Goal: Task Accomplishment & Management: Use online tool/utility

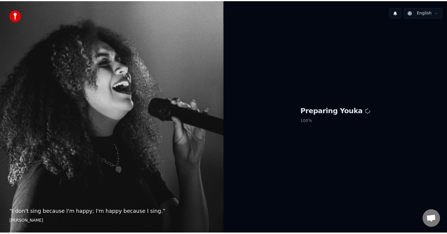
scroll to position [299, 0]
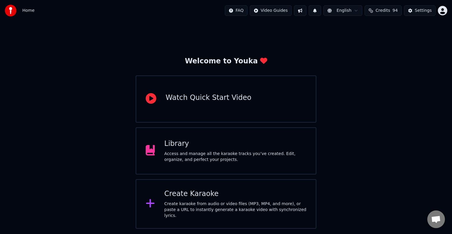
click at [240, 156] on div "Access and manage all the karaoke tracks you’ve created. Edit, organize, and pe…" at bounding box center [235, 157] width 142 height 12
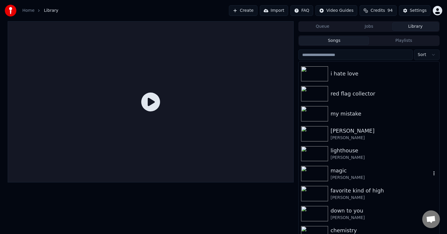
scroll to position [4978, 0]
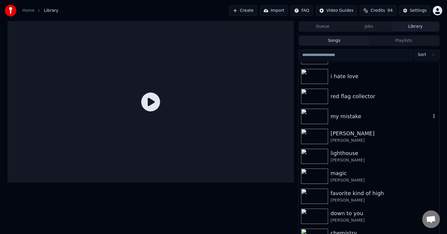
click at [337, 117] on div "my mistake" at bounding box center [380, 116] width 100 height 8
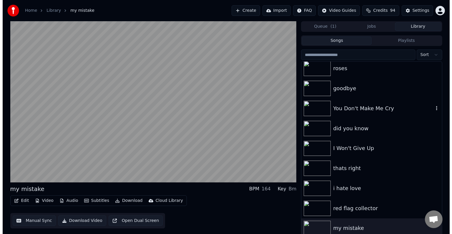
scroll to position [4866, 0]
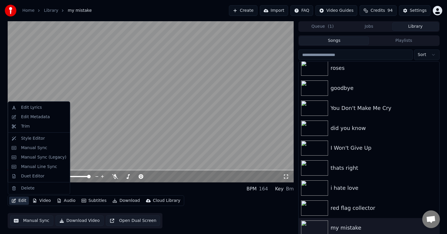
click at [16, 200] on button "Edit" at bounding box center [19, 200] width 20 height 8
click at [33, 117] on div "Edit Metadata" at bounding box center [35, 117] width 29 height 6
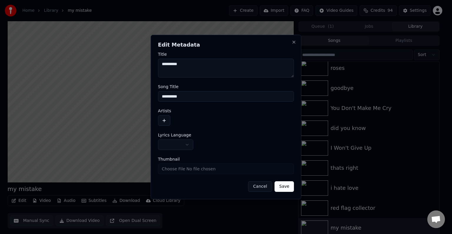
click at [164, 142] on button "button" at bounding box center [175, 144] width 35 height 11
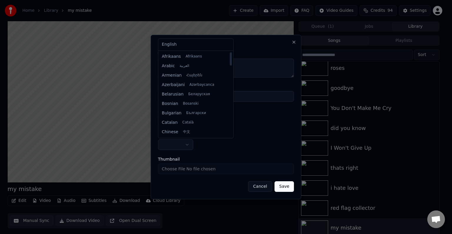
select select "**"
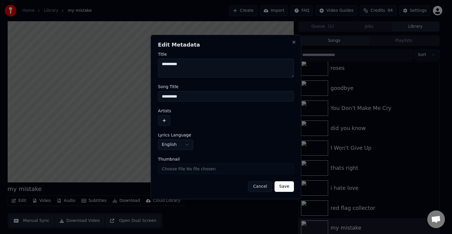
click at [163, 119] on button "button" at bounding box center [164, 120] width 12 height 11
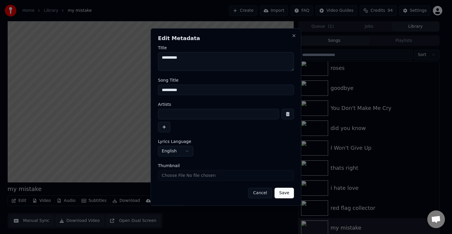
click at [181, 109] on input at bounding box center [218, 114] width 121 height 11
type input "**********"
click at [275, 187] on button "Save" at bounding box center [284, 192] width 19 height 11
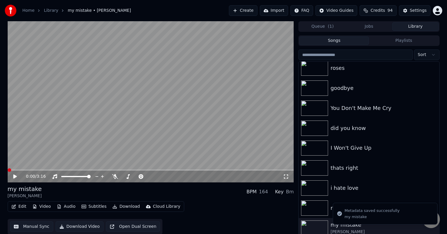
click at [19, 209] on button "Edit" at bounding box center [19, 206] width 20 height 8
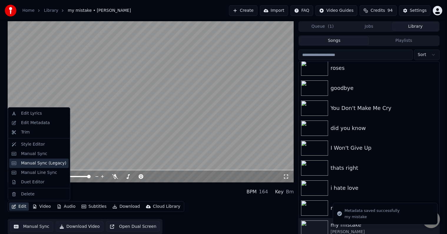
click at [30, 164] on div "Manual Sync (Legacy)" at bounding box center [43, 163] width 45 height 6
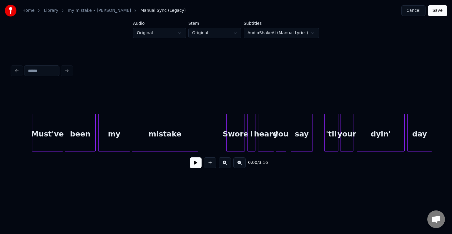
click at [197, 162] on button at bounding box center [196, 162] width 12 height 11
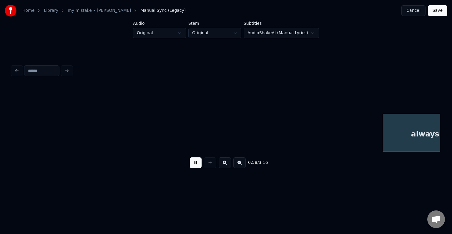
scroll to position [0, 2573]
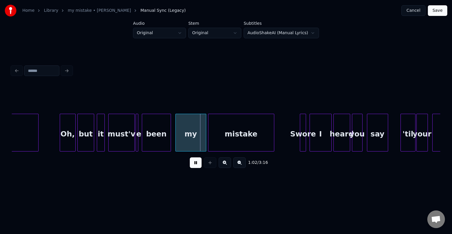
click at [194, 168] on button at bounding box center [196, 162] width 12 height 11
click at [137, 142] on div at bounding box center [137, 132] width 2 height 37
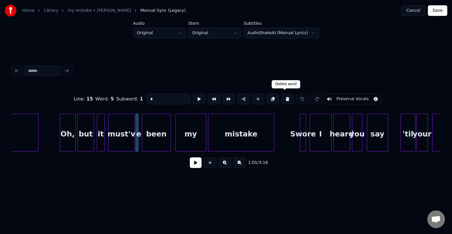
click at [283, 97] on button at bounding box center [287, 99] width 12 height 11
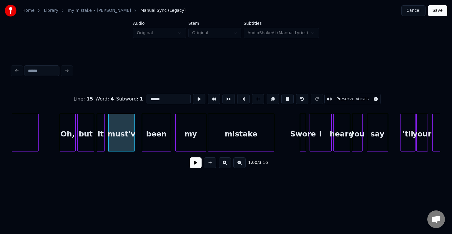
click at [177, 94] on input "******" at bounding box center [169, 99] width 44 height 11
click at [136, 143] on div at bounding box center [136, 132] width 2 height 37
type input "*******"
click at [194, 162] on button at bounding box center [196, 162] width 12 height 11
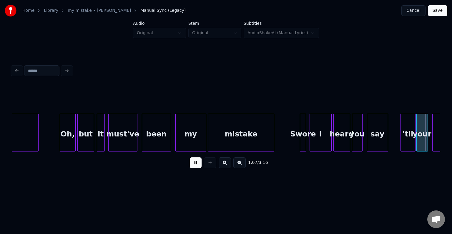
click at [300, 132] on div "Swore" at bounding box center [303, 134] width 6 height 40
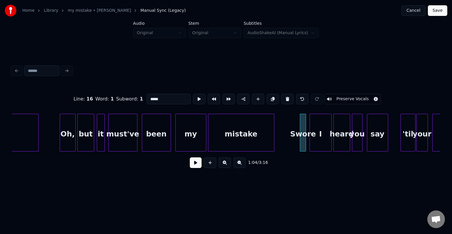
click at [191, 168] on button at bounding box center [196, 162] width 12 height 11
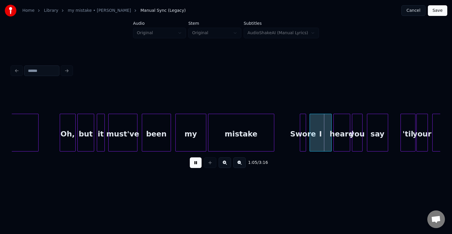
click at [191, 168] on button at bounding box center [196, 162] width 12 height 11
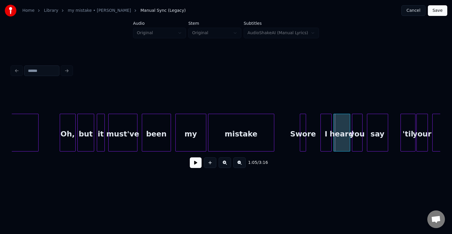
click at [321, 139] on div at bounding box center [322, 132] width 2 height 37
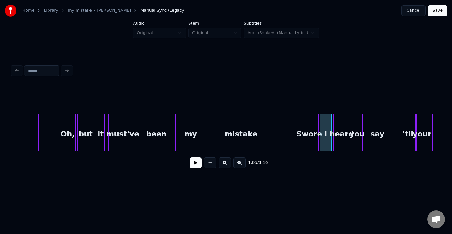
click at [318, 143] on div at bounding box center [318, 132] width 2 height 37
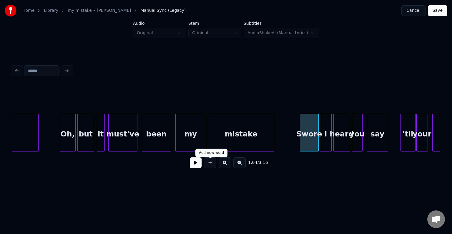
click at [196, 165] on button at bounding box center [196, 162] width 12 height 11
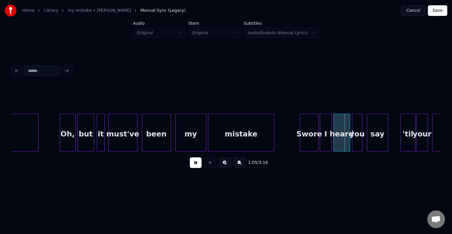
click at [196, 165] on button at bounding box center [196, 162] width 12 height 11
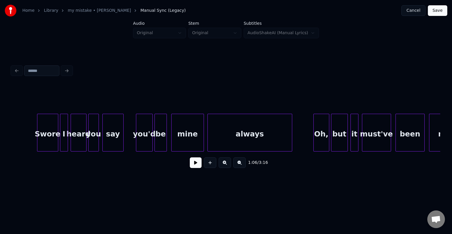
scroll to position [0, 2310]
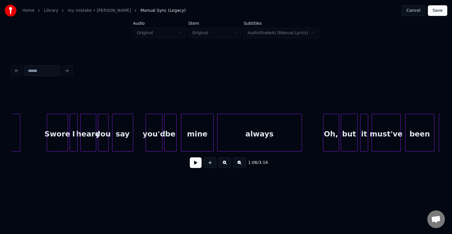
click at [192, 161] on button at bounding box center [196, 162] width 12 height 11
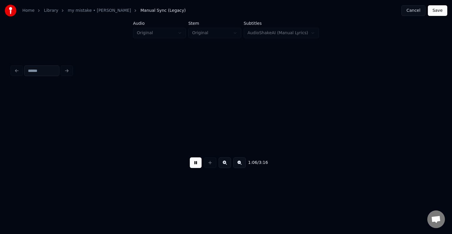
scroll to position [0, 2918]
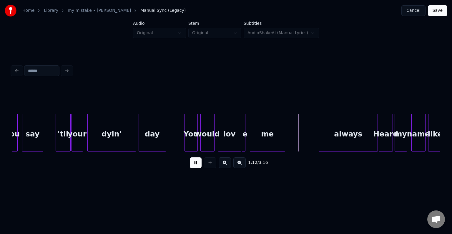
click at [192, 161] on button at bounding box center [196, 162] width 12 height 11
click at [244, 129] on div at bounding box center [244, 132] width 2 height 37
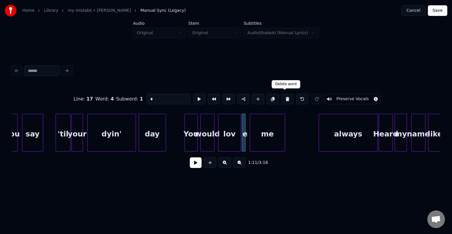
click at [283, 98] on button at bounding box center [287, 99] width 12 height 11
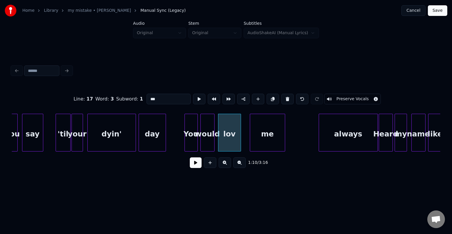
click at [178, 98] on input "***" at bounding box center [169, 99] width 44 height 11
click at [241, 138] on div "love" at bounding box center [229, 133] width 23 height 38
click at [244, 139] on div at bounding box center [244, 132] width 2 height 37
type input "****"
click at [193, 165] on button at bounding box center [196, 162] width 12 height 11
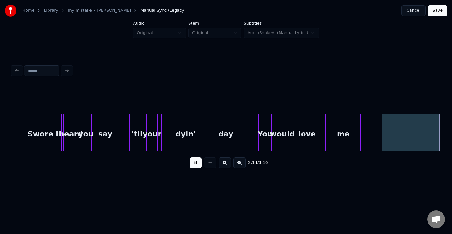
scroll to position [0, 5920]
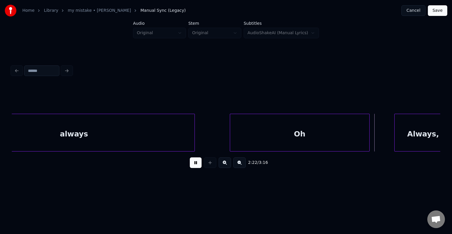
click at [230, 142] on div at bounding box center [231, 132] width 2 height 37
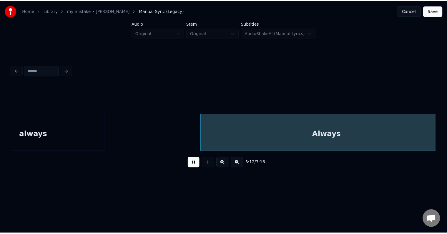
scroll to position [0, 8253]
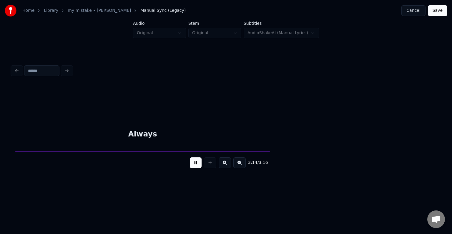
click at [436, 11] on button "Save" at bounding box center [437, 10] width 19 height 11
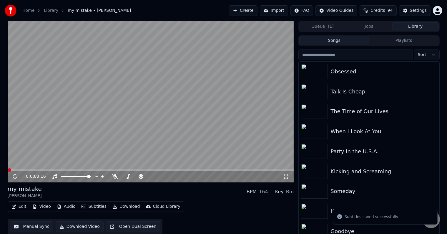
click at [124, 207] on button "Download" at bounding box center [126, 206] width 32 height 8
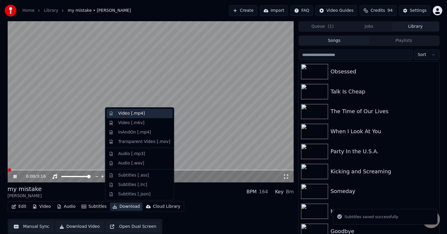
click at [122, 112] on div "Video [.mp4]" at bounding box center [131, 113] width 26 height 6
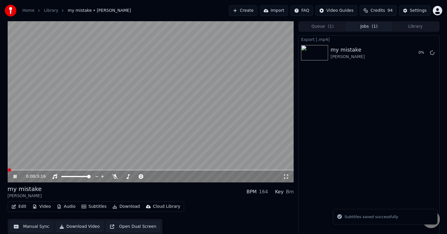
click at [14, 177] on icon at bounding box center [15, 177] width 3 height 4
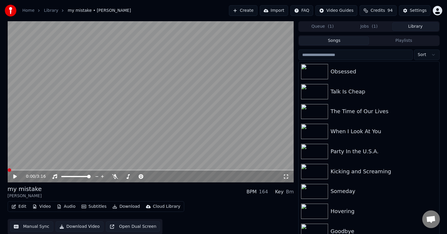
click at [413, 26] on button "Library" at bounding box center [415, 26] width 46 height 9
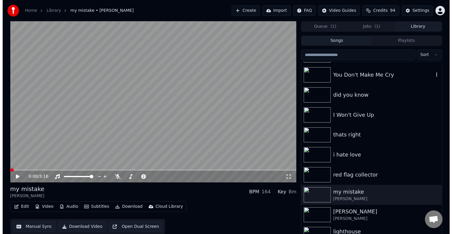
scroll to position [4896, 0]
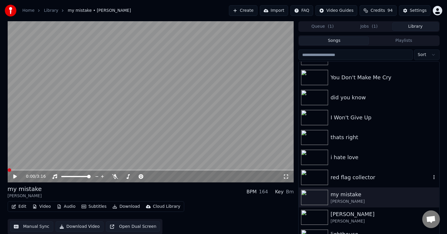
click at [357, 175] on div "red flag collector" at bounding box center [380, 177] width 100 height 8
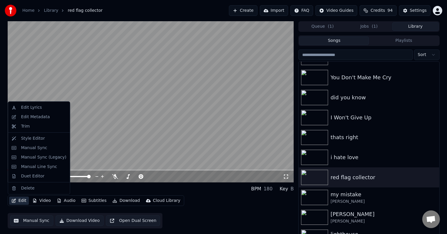
click at [16, 201] on icon "button" at bounding box center [13, 200] width 5 height 4
click at [28, 118] on div "Edit Metadata" at bounding box center [35, 117] width 29 height 6
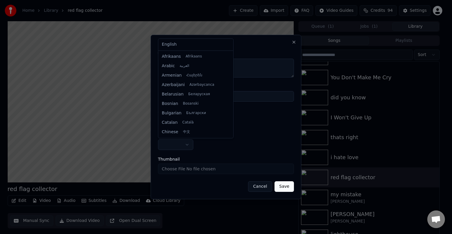
click at [167, 144] on body "Home Library red flag collector Create Import FAQ Video Guides Credits 94 Setti…" at bounding box center [223, 117] width 447 height 234
select select "**"
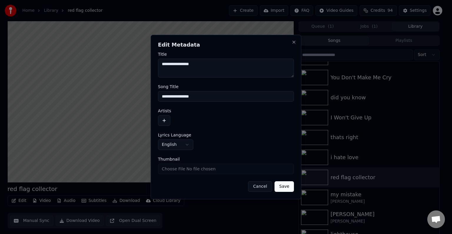
click at [165, 119] on button "button" at bounding box center [164, 120] width 12 height 11
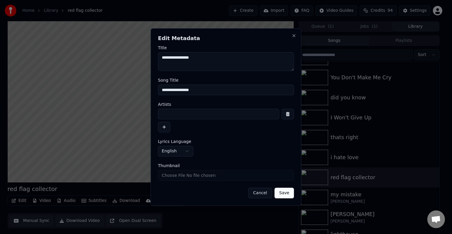
click at [182, 115] on input at bounding box center [218, 114] width 121 height 11
type input "**********"
click at [275, 187] on button "Save" at bounding box center [284, 192] width 19 height 11
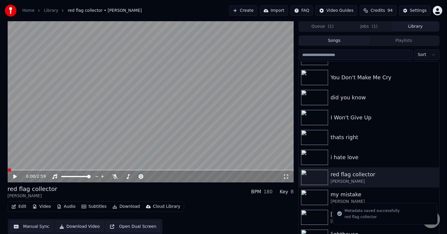
click at [18, 206] on button "Edit" at bounding box center [19, 206] width 20 height 8
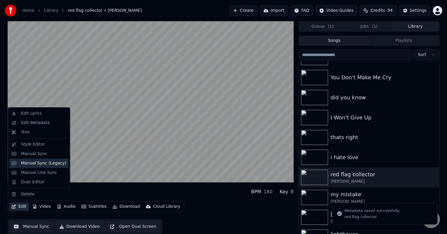
click at [23, 165] on div "Manual Sync (Legacy)" at bounding box center [43, 163] width 45 height 6
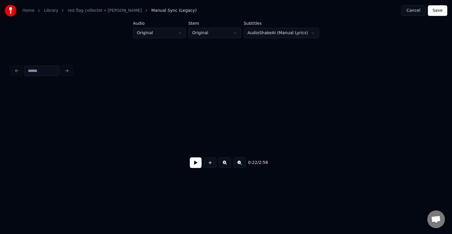
scroll to position [0, 1015]
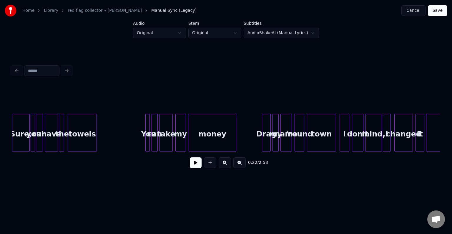
click at [196, 164] on button at bounding box center [196, 162] width 12 height 11
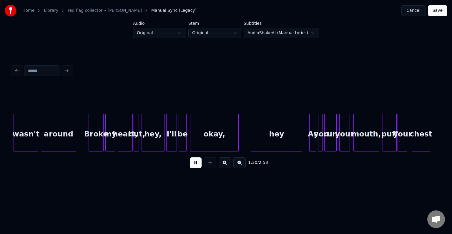
scroll to position [0, 4017]
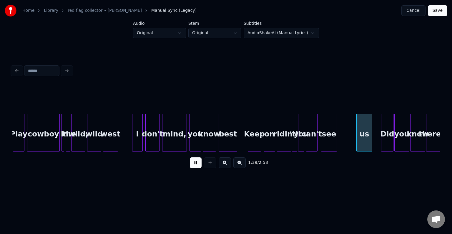
click at [196, 164] on button at bounding box center [196, 162] width 12 height 11
click at [338, 140] on div at bounding box center [339, 132] width 2 height 37
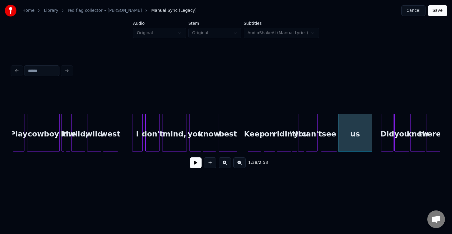
click at [195, 168] on button at bounding box center [196, 162] width 12 height 11
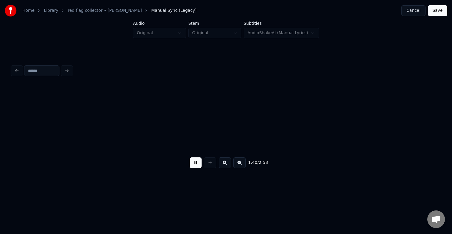
scroll to position [0, 4445]
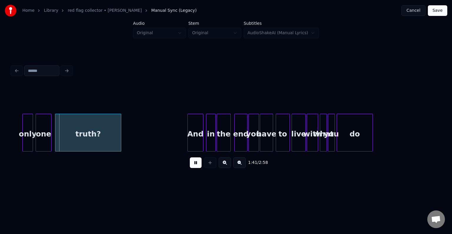
click at [195, 168] on button at bounding box center [196, 162] width 12 height 11
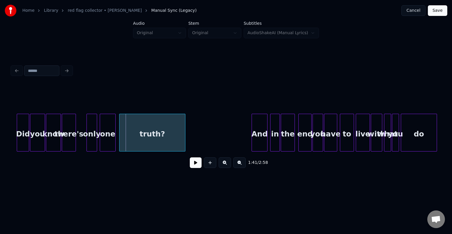
scroll to position [0, 4374]
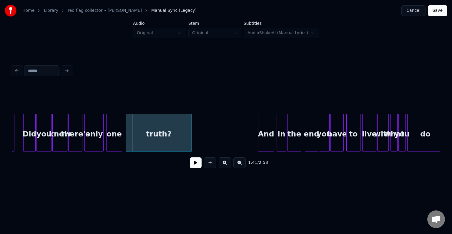
click at [86, 146] on div at bounding box center [86, 132] width 2 height 37
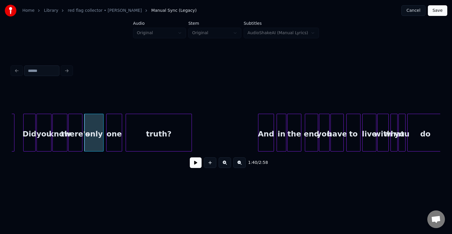
click at [190, 167] on button at bounding box center [196, 162] width 12 height 11
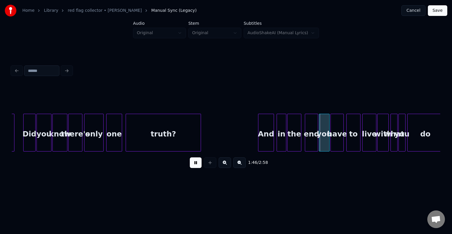
click at [200, 142] on div at bounding box center [200, 132] width 2 height 37
click at [172, 122] on div "truth?" at bounding box center [163, 134] width 75 height 40
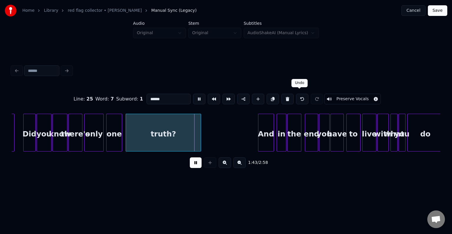
click at [296, 95] on button at bounding box center [302, 99] width 12 height 11
click at [216, 195] on html "Home Library red flag collector • [PERSON_NAME] Manual Sync (Legacy) Cancel Sav…" at bounding box center [226, 98] width 452 height 197
click at [298, 98] on button at bounding box center [302, 99] width 12 height 11
click at [194, 169] on div "1:41 / 2:58" at bounding box center [225, 162] width 419 height 13
click at [194, 167] on button at bounding box center [196, 162] width 12 height 11
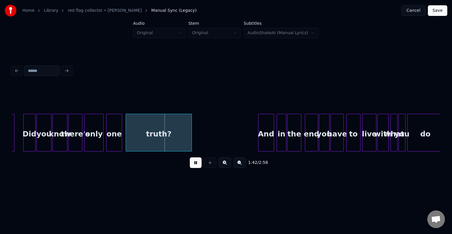
click at [190, 174] on div "1:42 / 2:58" at bounding box center [226, 162] width 428 height 22
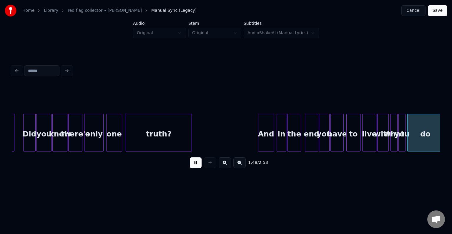
scroll to position [0, 4803]
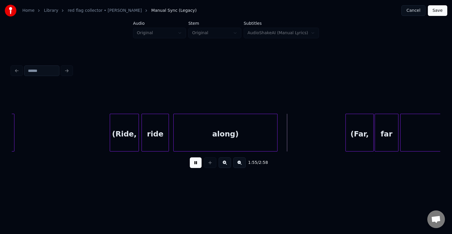
click at [191, 163] on button at bounding box center [196, 162] width 12 height 11
click at [129, 145] on div "(Ride," at bounding box center [124, 134] width 29 height 40
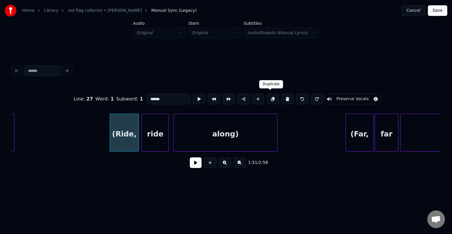
click at [284, 99] on button at bounding box center [287, 99] width 12 height 11
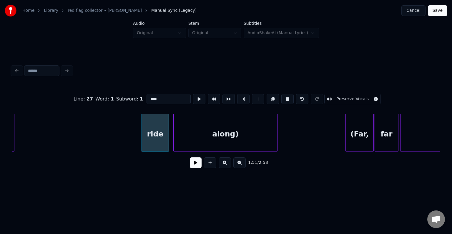
click at [284, 99] on button at bounding box center [287, 99] width 12 height 11
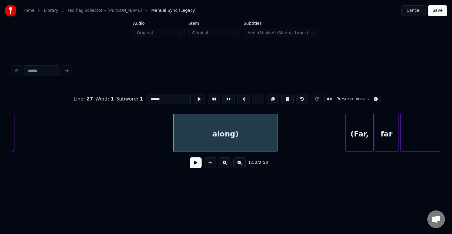
click at [284, 99] on button at bounding box center [287, 99] width 12 height 11
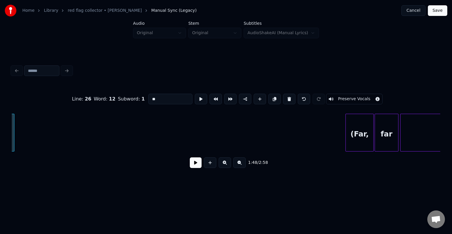
scroll to position [0, 4770]
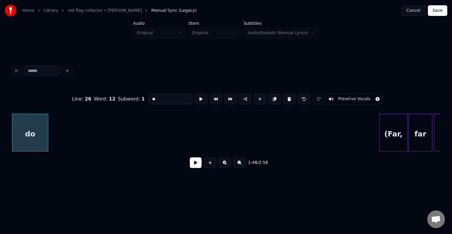
click at [391, 139] on div "(Far," at bounding box center [394, 134] width 28 height 40
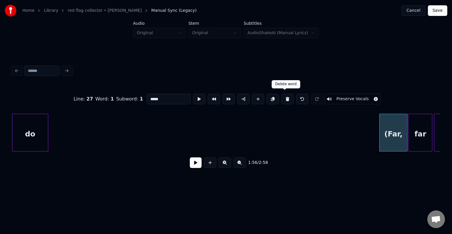
click at [287, 100] on button at bounding box center [287, 99] width 12 height 11
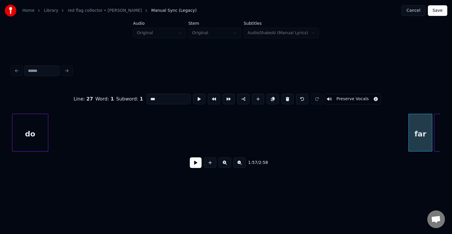
click at [287, 100] on button at bounding box center [287, 99] width 12 height 11
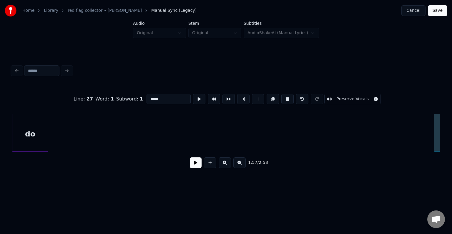
click at [287, 100] on button at bounding box center [287, 99] width 12 height 11
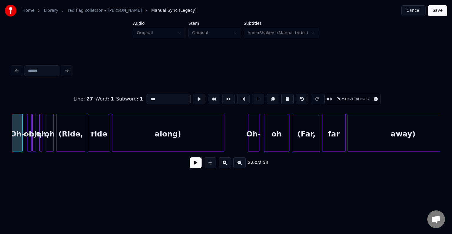
click at [287, 100] on button at bounding box center [287, 99] width 12 height 11
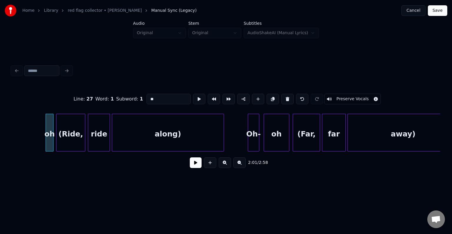
click at [287, 100] on button at bounding box center [287, 99] width 12 height 11
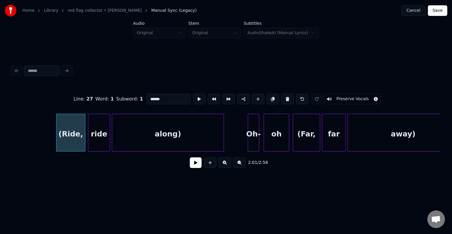
click at [287, 100] on button at bounding box center [287, 99] width 12 height 11
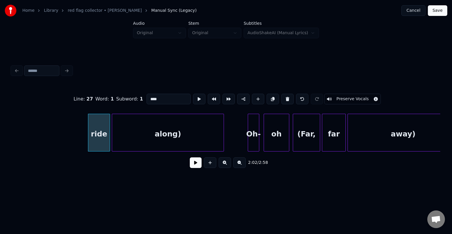
click at [287, 100] on button at bounding box center [287, 99] width 12 height 11
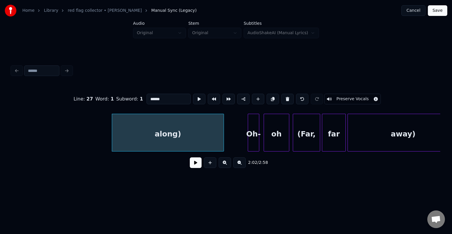
click at [287, 100] on button at bounding box center [287, 99] width 12 height 11
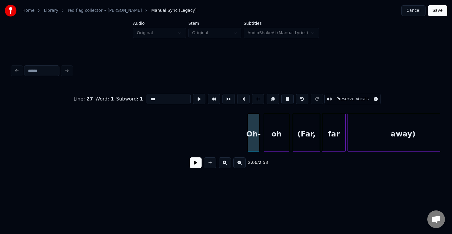
click at [287, 100] on button at bounding box center [287, 99] width 12 height 11
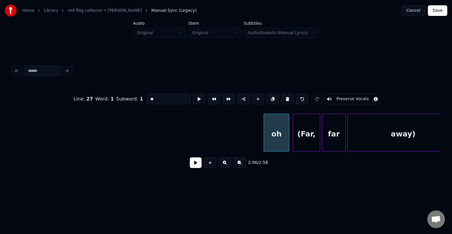
click at [287, 100] on button at bounding box center [287, 99] width 12 height 11
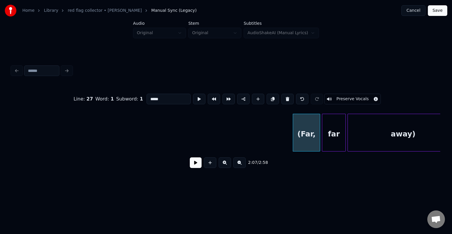
click at [287, 100] on button at bounding box center [287, 99] width 12 height 11
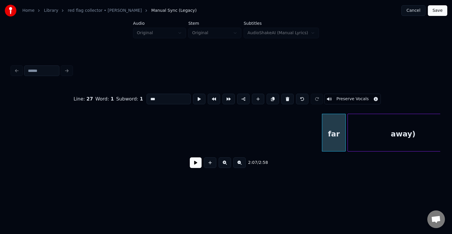
click at [287, 100] on button at bounding box center [287, 99] width 12 height 11
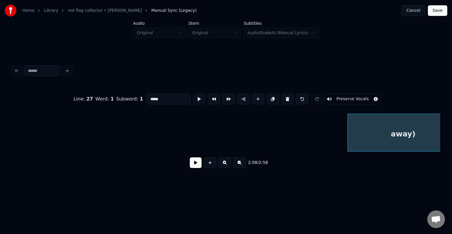
click at [287, 100] on button at bounding box center [287, 99] width 12 height 11
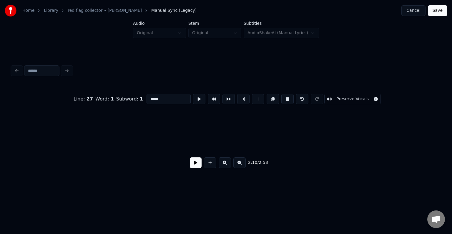
type input "**"
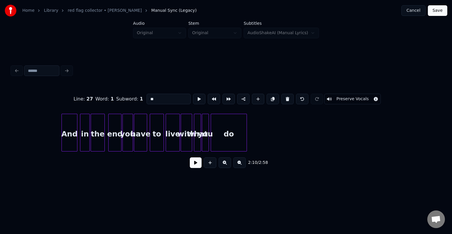
scroll to position [0, 4580]
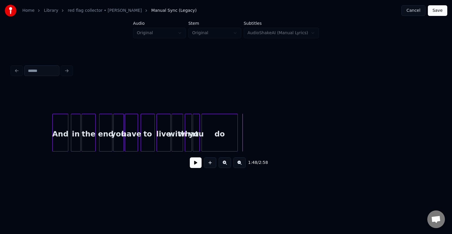
click at [193, 165] on button at bounding box center [196, 162] width 12 height 11
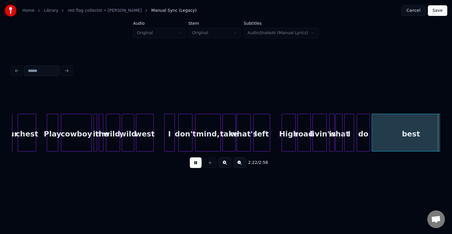
scroll to position [0, 6296]
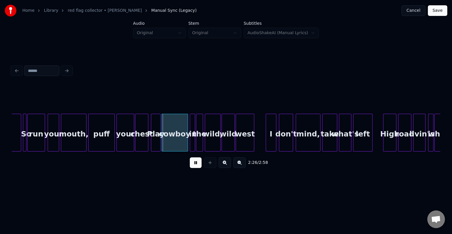
click at [191, 163] on button at bounding box center [196, 162] width 12 height 11
click at [105, 142] on div "puff" at bounding box center [102, 134] width 26 height 40
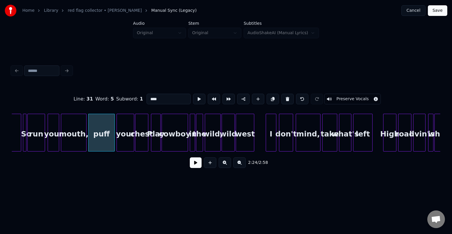
click at [197, 165] on button at bounding box center [196, 162] width 12 height 11
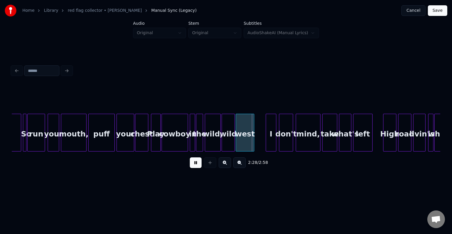
click at [104, 138] on div "puff" at bounding box center [102, 134] width 26 height 40
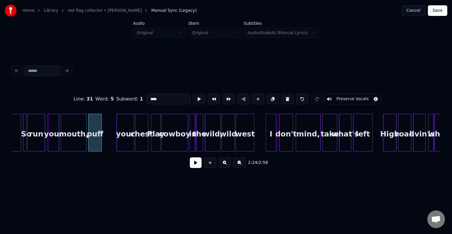
click at [100, 139] on div at bounding box center [101, 132] width 2 height 37
click at [115, 139] on div "your" at bounding box center [113, 134] width 17 height 40
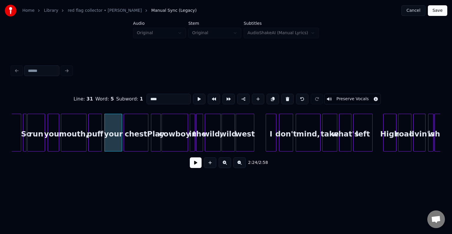
click at [125, 142] on div at bounding box center [125, 132] width 2 height 37
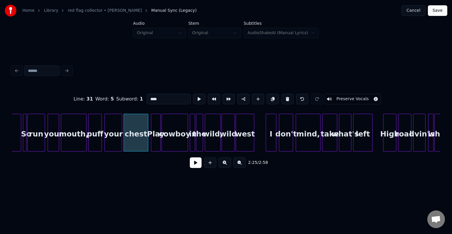
click at [95, 148] on div "puff" at bounding box center [95, 134] width 13 height 40
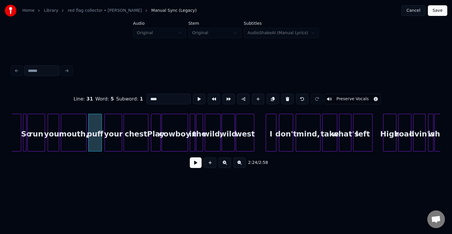
click at [195, 166] on button at bounding box center [196, 162] width 12 height 11
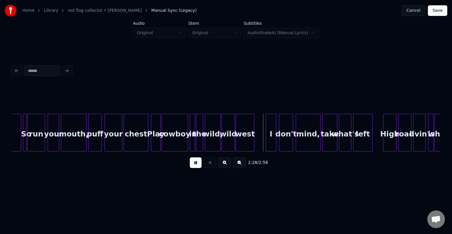
click at [186, 143] on div at bounding box center [187, 132] width 2 height 37
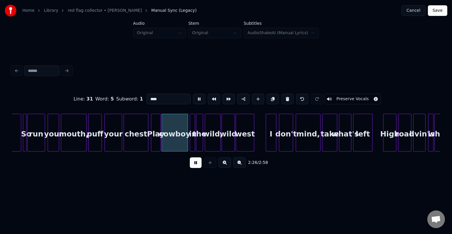
type input "******"
click at [194, 161] on button at bounding box center [196, 162] width 12 height 11
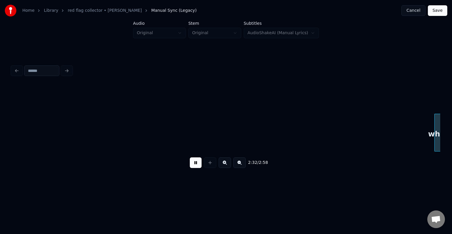
scroll to position [0, 6724]
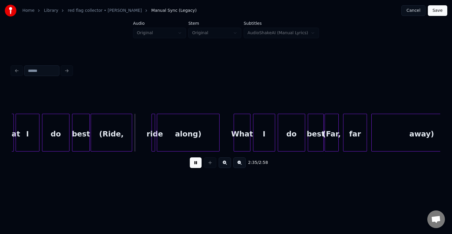
click at [192, 137] on div "along)" at bounding box center [188, 134] width 62 height 40
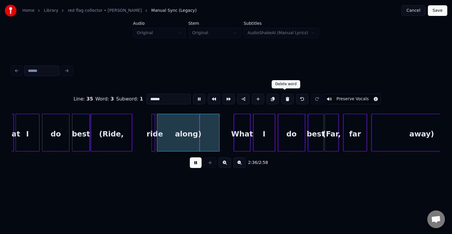
click at [284, 97] on button at bounding box center [287, 99] width 12 height 11
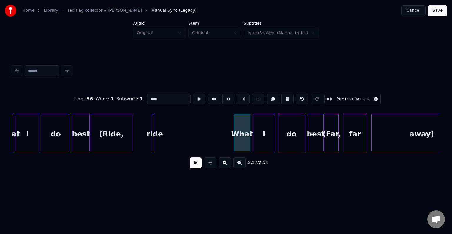
click at [152, 135] on div "ride" at bounding box center [155, 134] width 6 height 40
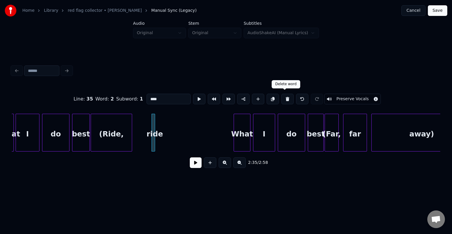
click at [283, 94] on button at bounding box center [287, 99] width 12 height 11
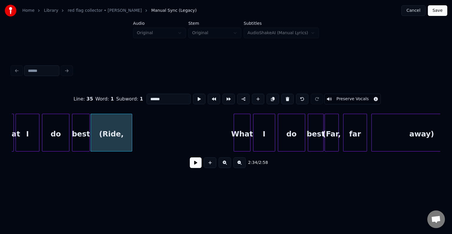
click at [283, 94] on button at bounding box center [287, 99] width 12 height 11
type input "****"
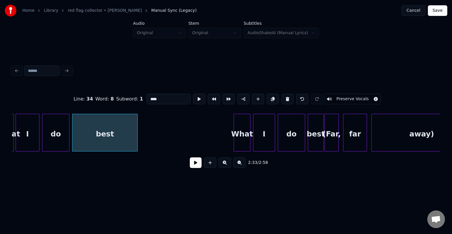
click at [136, 142] on div at bounding box center [137, 132] width 2 height 37
click at [192, 163] on button at bounding box center [196, 162] width 12 height 11
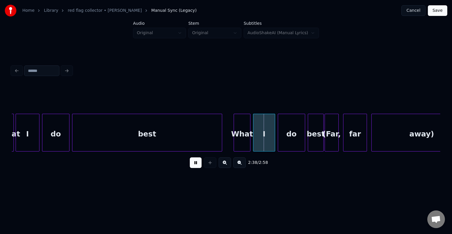
click at [220, 137] on div at bounding box center [221, 132] width 2 height 37
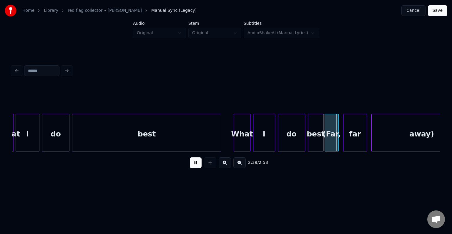
click at [191, 161] on button at bounding box center [196, 162] width 12 height 11
click at [386, 140] on div "away)" at bounding box center [422, 134] width 100 height 40
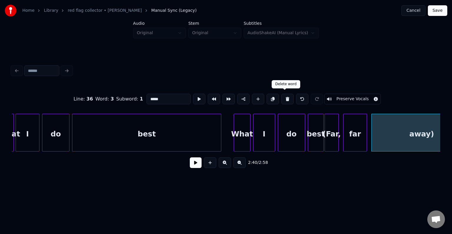
click at [283, 97] on button at bounding box center [287, 99] width 12 height 11
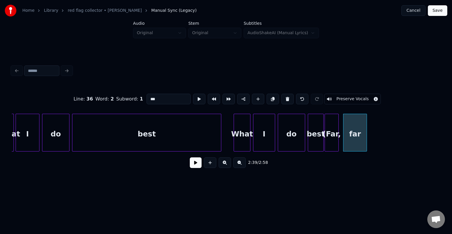
click at [283, 97] on button at bounding box center [287, 99] width 12 height 11
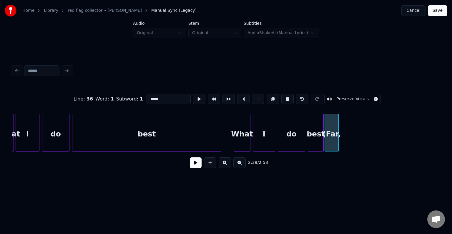
click at [283, 97] on button at bounding box center [287, 99] width 12 height 11
type input "****"
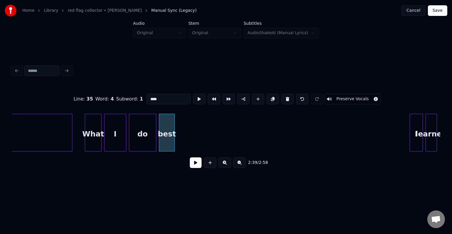
scroll to position [0, 6889]
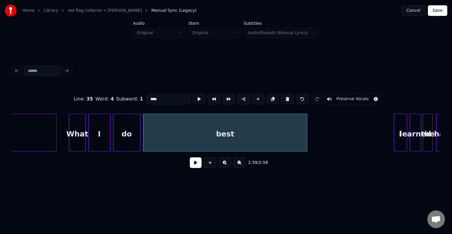
click at [306, 136] on div at bounding box center [306, 132] width 2 height 37
click at [195, 167] on button at bounding box center [196, 162] width 12 height 11
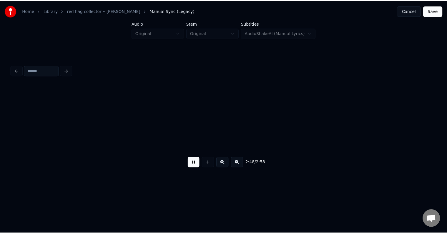
scroll to position [0, 7449]
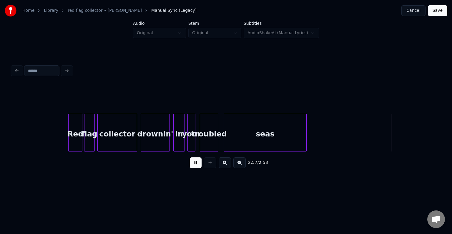
click at [439, 9] on button "Save" at bounding box center [437, 10] width 19 height 11
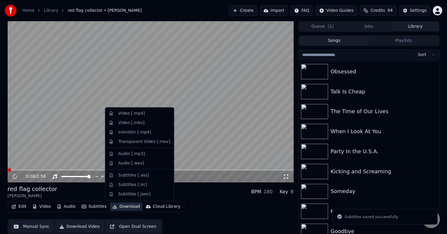
click at [125, 206] on button "Download" at bounding box center [126, 206] width 32 height 8
click at [123, 111] on div "Video [.mp4]" at bounding box center [131, 113] width 26 height 6
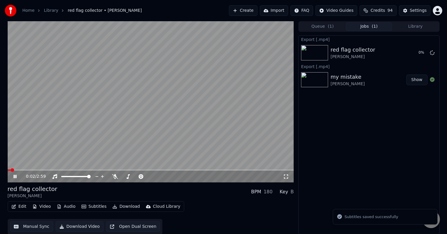
click at [13, 177] on icon at bounding box center [19, 176] width 14 height 5
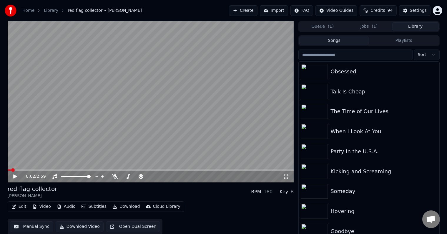
click at [413, 24] on button "Library" at bounding box center [415, 26] width 46 height 9
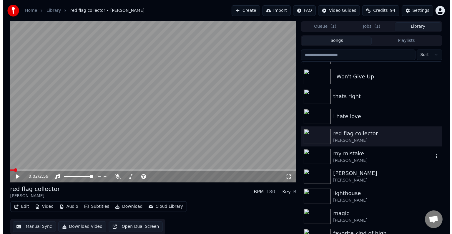
scroll to position [4933, 0]
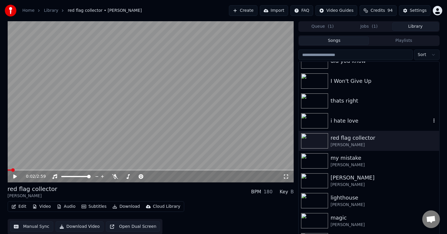
click at [354, 125] on div "i hate love" at bounding box center [369, 121] width 140 height 20
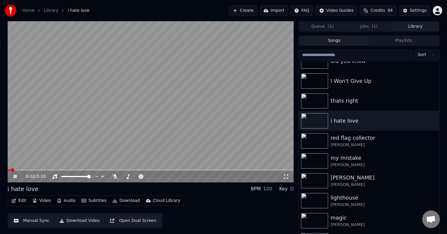
click at [19, 200] on button "Edit" at bounding box center [19, 200] width 20 height 8
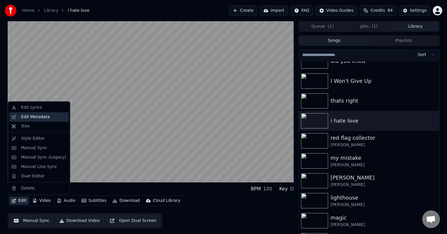
click at [29, 117] on div "Edit Metadata" at bounding box center [35, 117] width 29 height 6
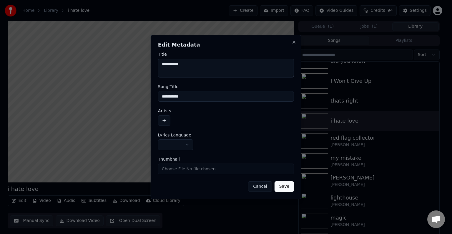
click at [176, 144] on button "button" at bounding box center [175, 144] width 35 height 11
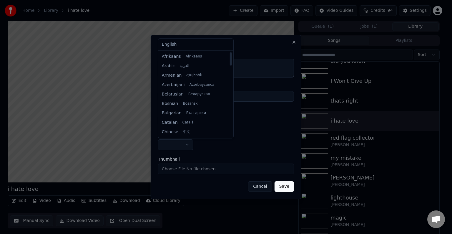
select select "**"
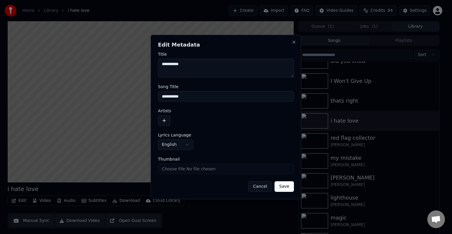
click at [162, 122] on button "button" at bounding box center [164, 120] width 12 height 11
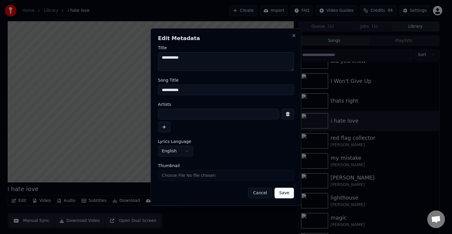
click at [177, 113] on input at bounding box center [218, 114] width 121 height 11
type input "*"
click at [170, 115] on input "**********" at bounding box center [218, 114] width 121 height 11
type input "**********"
click at [275, 187] on button "Save" at bounding box center [284, 192] width 19 height 11
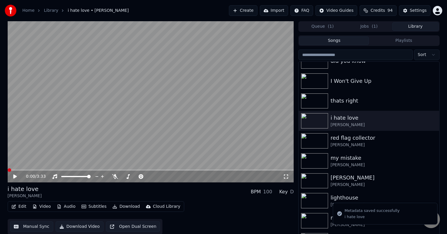
click at [22, 203] on button "Edit" at bounding box center [19, 206] width 20 height 8
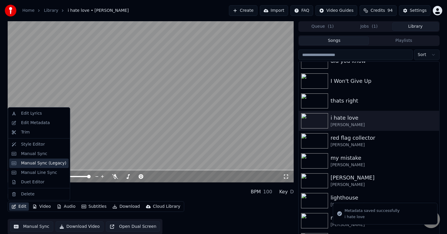
click at [31, 163] on div "Manual Sync (Legacy)" at bounding box center [43, 163] width 45 height 6
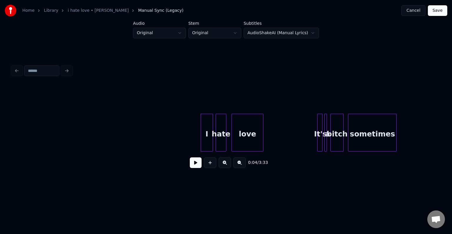
click at [197, 167] on button at bounding box center [196, 162] width 12 height 11
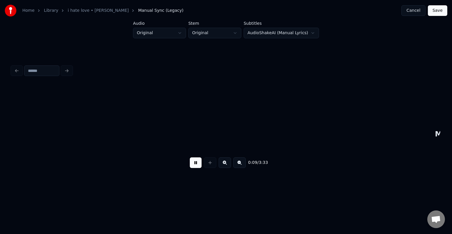
scroll to position [0, 428]
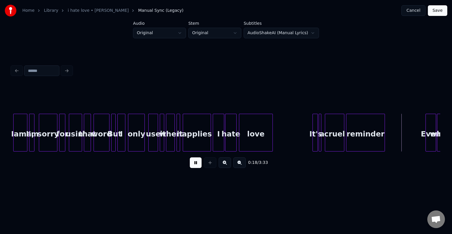
click at [239, 140] on div at bounding box center [240, 132] width 2 height 37
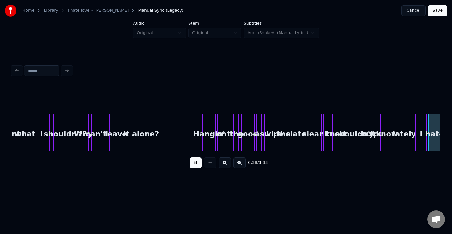
scroll to position [0, 1715]
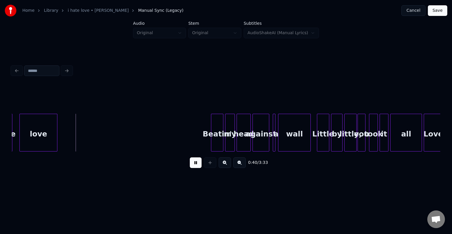
click at [193, 166] on button at bounding box center [196, 162] width 12 height 11
click at [14, 143] on div at bounding box center [15, 132] width 2 height 37
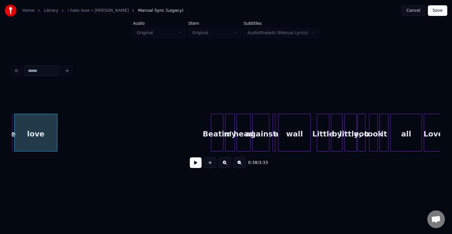
click at [198, 164] on button at bounding box center [196, 162] width 12 height 11
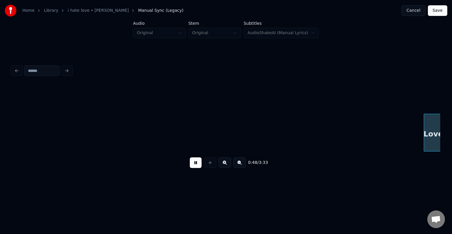
scroll to position [0, 2143]
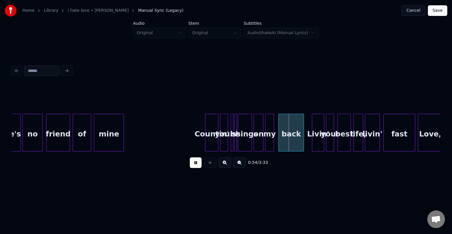
click at [231, 143] on div at bounding box center [232, 132] width 2 height 37
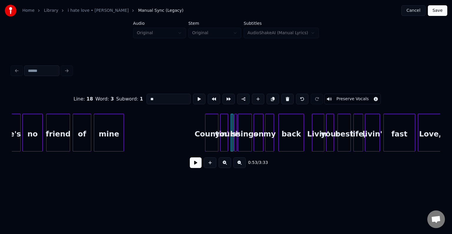
click at [235, 143] on div at bounding box center [236, 132] width 2 height 37
click at [281, 96] on button at bounding box center [287, 99] width 12 height 11
click at [245, 126] on div "ssings" at bounding box center [245, 134] width 14 height 40
click at [147, 98] on input "******" at bounding box center [169, 99] width 44 height 11
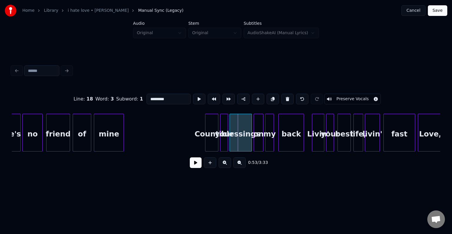
click at [230, 142] on div at bounding box center [231, 132] width 2 height 37
type input "*********"
click at [194, 165] on button at bounding box center [196, 162] width 12 height 11
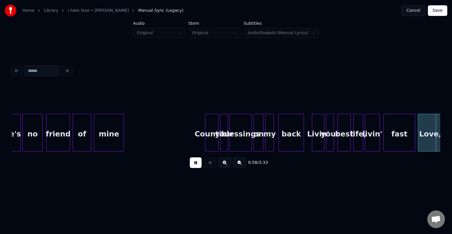
scroll to position [0, 2573]
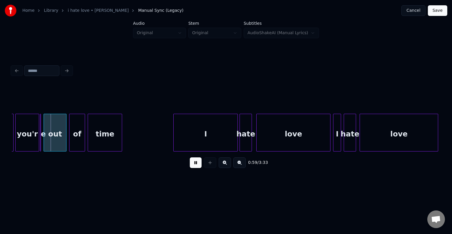
click at [194, 165] on button at bounding box center [196, 162] width 12 height 11
click at [40, 139] on div at bounding box center [40, 132] width 2 height 37
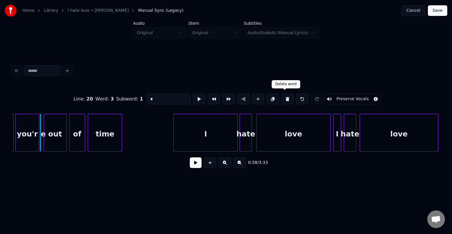
click at [287, 95] on button at bounding box center [287, 99] width 12 height 11
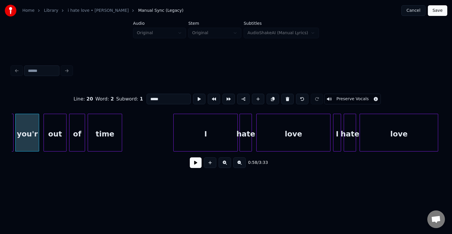
click at [168, 95] on input "*****" at bounding box center [169, 99] width 44 height 11
click at [41, 139] on div at bounding box center [41, 132] width 2 height 37
type input "******"
click at [197, 162] on button at bounding box center [196, 162] width 12 height 11
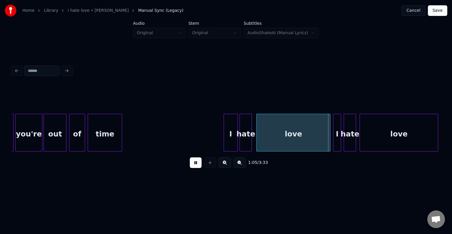
click at [224, 137] on div at bounding box center [225, 132] width 2 height 37
click at [196, 164] on button at bounding box center [196, 162] width 12 height 11
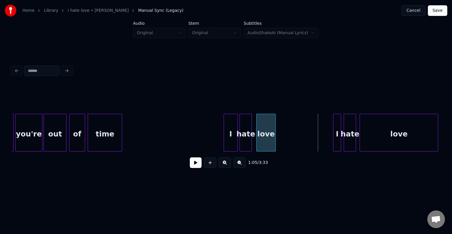
click at [275, 129] on div at bounding box center [275, 132] width 2 height 37
click at [194, 167] on button at bounding box center [196, 162] width 12 height 11
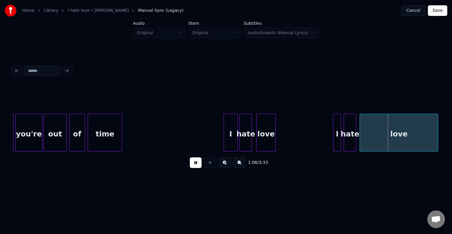
click at [197, 163] on button at bounding box center [196, 162] width 12 height 11
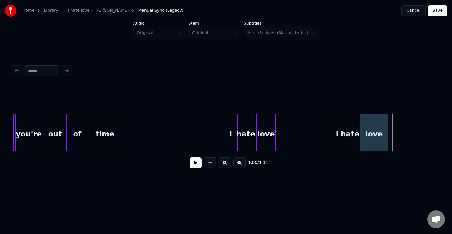
click at [387, 137] on div at bounding box center [387, 132] width 2 height 37
click at [195, 167] on button at bounding box center [196, 162] width 12 height 11
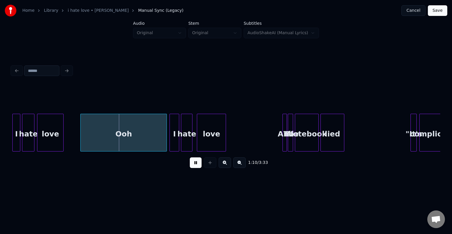
click at [195, 167] on button at bounding box center [196, 162] width 12 height 11
click at [122, 130] on div "Ooh" at bounding box center [124, 134] width 86 height 40
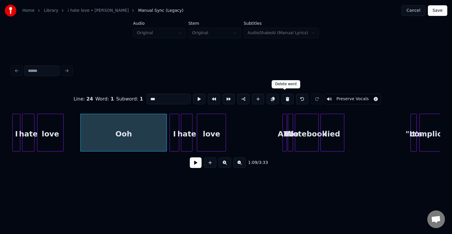
click at [286, 97] on button at bounding box center [287, 99] width 12 height 11
type input "****"
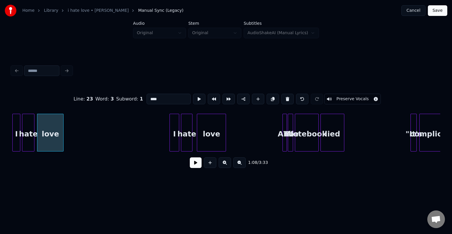
click at [195, 167] on button at bounding box center [196, 162] width 12 height 11
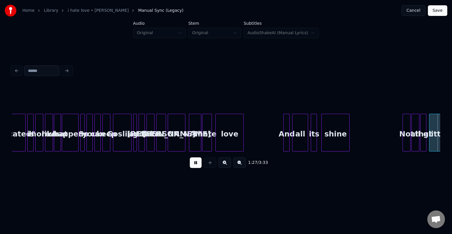
scroll to position [0, 3859]
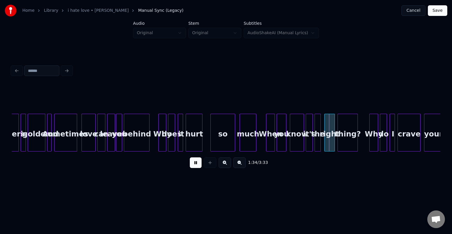
click at [215, 143] on div "so" at bounding box center [223, 134] width 24 height 40
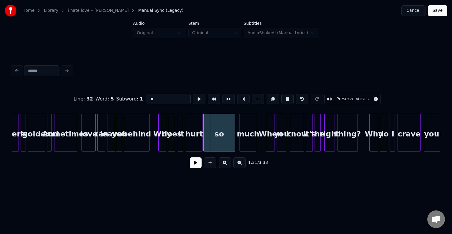
click at [204, 144] on div at bounding box center [205, 132] width 2 height 37
click at [197, 168] on button at bounding box center [196, 162] width 12 height 11
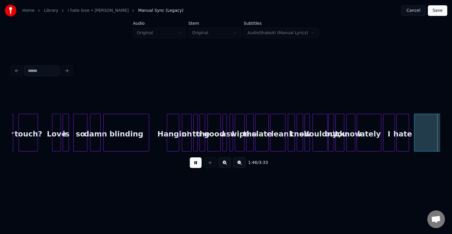
scroll to position [0, 4717]
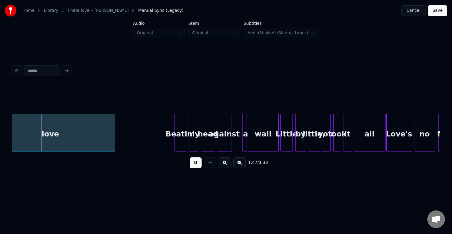
click at [198, 160] on button at bounding box center [196, 162] width 12 height 11
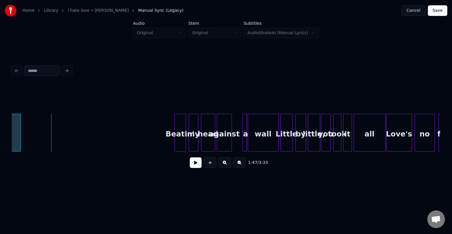
click at [19, 139] on div at bounding box center [20, 132] width 2 height 37
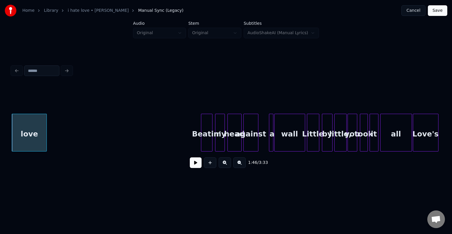
click at [200, 162] on button at bounding box center [196, 162] width 12 height 11
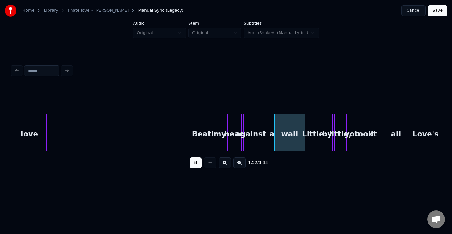
click at [192, 166] on button at bounding box center [196, 162] width 12 height 11
click at [261, 145] on div at bounding box center [261, 132] width 2 height 37
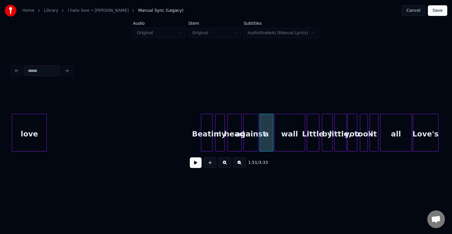
click at [199, 162] on button at bounding box center [196, 162] width 12 height 11
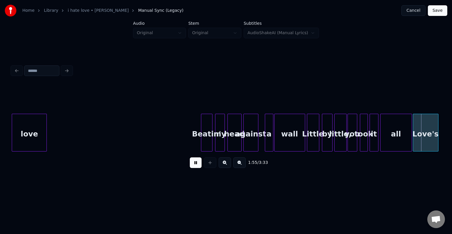
click at [266, 142] on div at bounding box center [266, 132] width 2 height 37
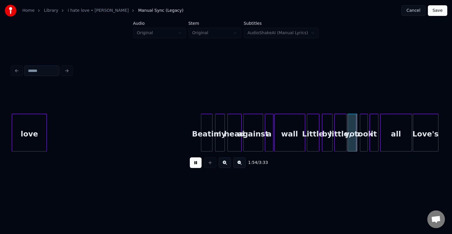
click at [263, 143] on div at bounding box center [262, 132] width 2 height 37
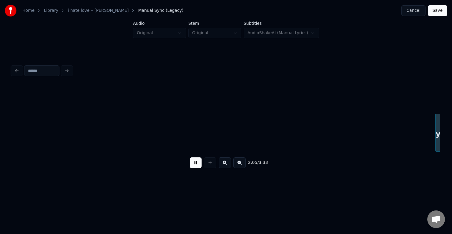
scroll to position [0, 5548]
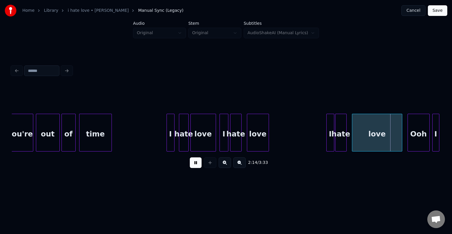
click at [196, 165] on button at bounding box center [196, 162] width 12 height 11
click at [379, 134] on div at bounding box center [379, 132] width 2 height 37
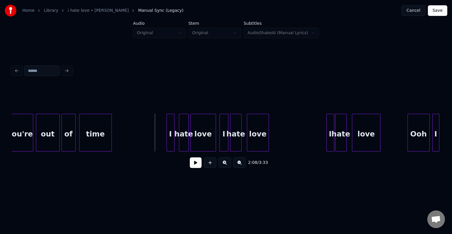
click at [192, 163] on button at bounding box center [196, 162] width 12 height 11
click at [193, 163] on button at bounding box center [196, 162] width 12 height 11
click at [199, 137] on div "love" at bounding box center [203, 134] width 25 height 40
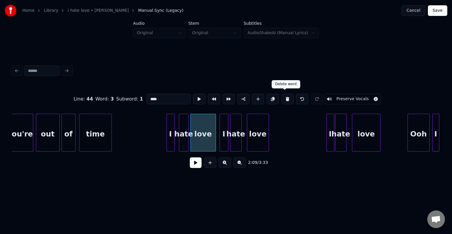
click at [283, 95] on button at bounding box center [287, 99] width 12 height 11
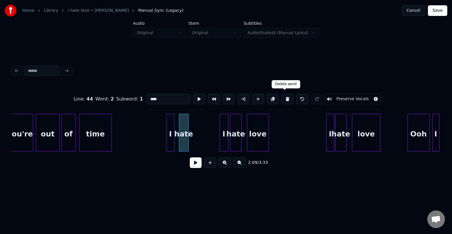
click at [283, 95] on button at bounding box center [287, 99] width 12 height 11
type input "*"
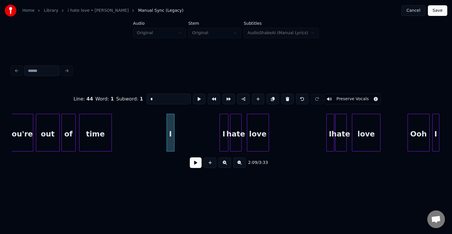
click at [283, 95] on button at bounding box center [287, 99] width 12 height 11
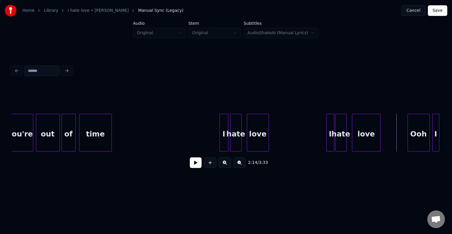
click at [414, 134] on div "Ooh" at bounding box center [418, 134] width 21 height 40
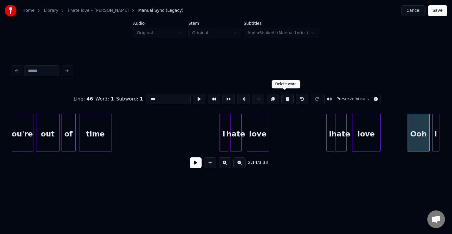
click at [284, 95] on button at bounding box center [287, 99] width 12 height 11
type input "*"
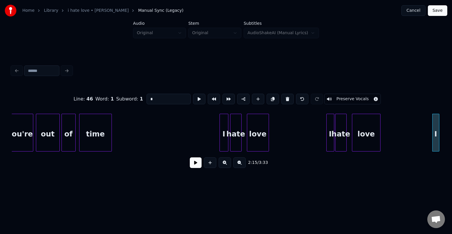
click at [195, 168] on button at bounding box center [196, 162] width 12 height 11
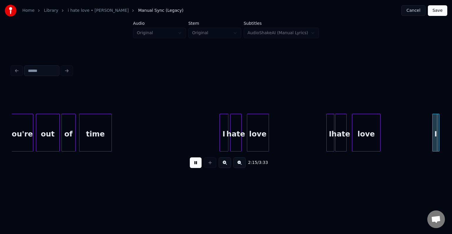
scroll to position [0, 5976]
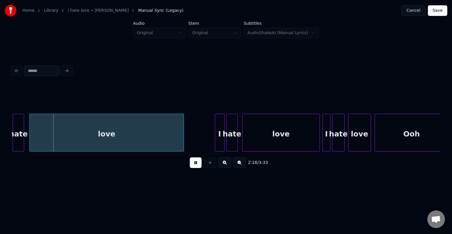
click at [195, 168] on button at bounding box center [196, 162] width 12 height 11
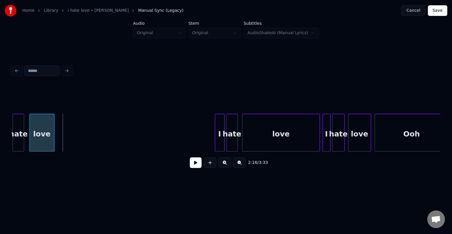
click at [52, 143] on div at bounding box center [53, 132] width 2 height 37
click at [195, 166] on button at bounding box center [196, 162] width 12 height 11
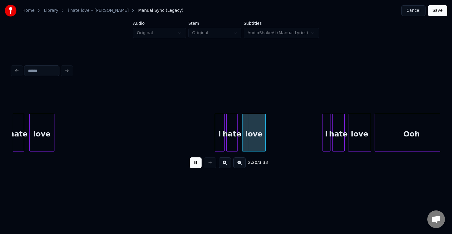
click at [265, 132] on div at bounding box center [265, 132] width 2 height 37
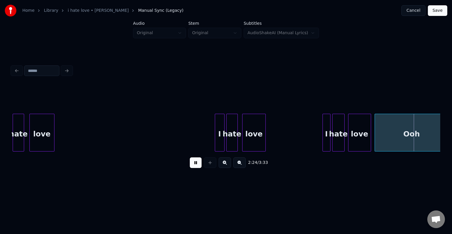
click at [404, 138] on div "Ooh" at bounding box center [412, 134] width 74 height 40
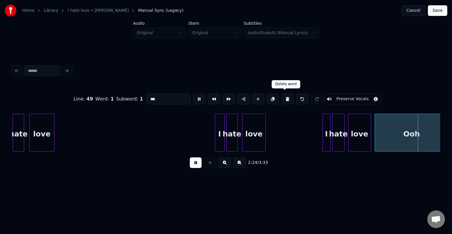
click at [286, 96] on button at bounding box center [287, 99] width 12 height 11
type input "****"
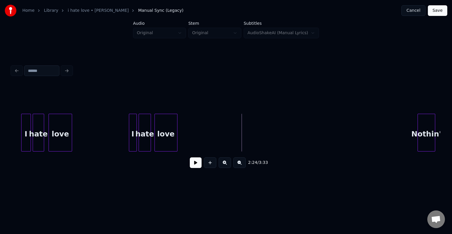
scroll to position [0, 6176]
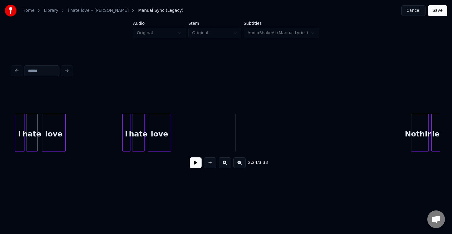
click at [197, 162] on button at bounding box center [196, 162] width 12 height 11
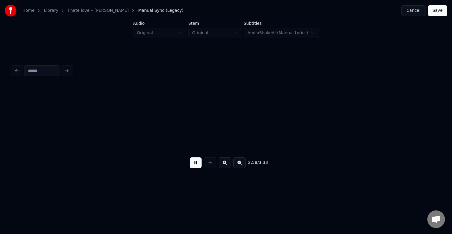
scroll to position [0, 7891]
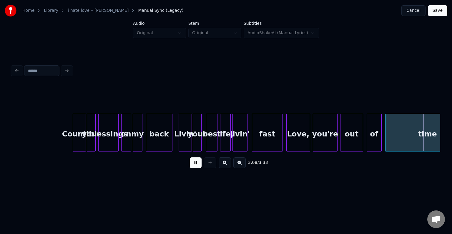
click at [197, 162] on button at bounding box center [196, 162] width 12 height 11
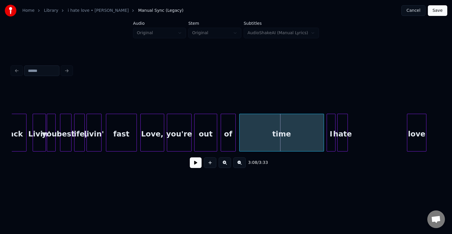
scroll to position [0, 8044]
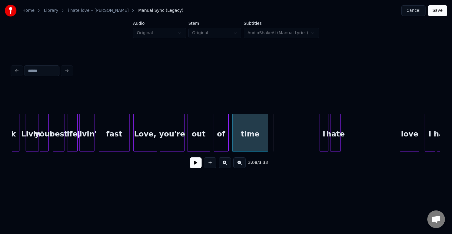
click at [267, 136] on div at bounding box center [267, 132] width 2 height 37
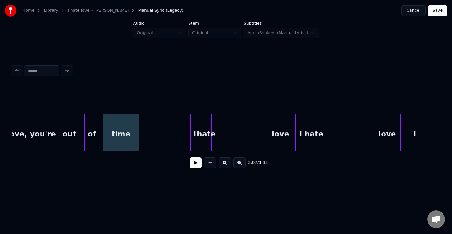
scroll to position [0, 8185]
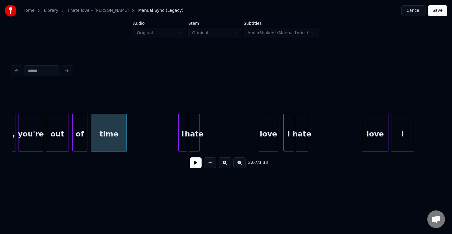
click at [196, 168] on button at bounding box center [196, 162] width 12 height 11
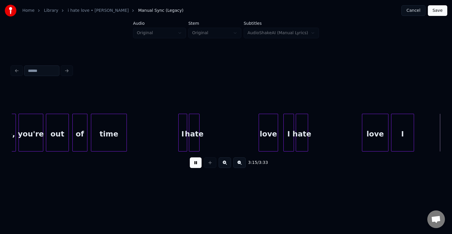
scroll to position [0, 8614]
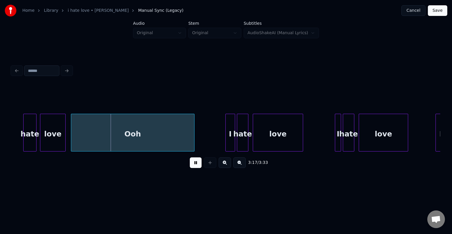
click at [196, 168] on button at bounding box center [196, 162] width 12 height 11
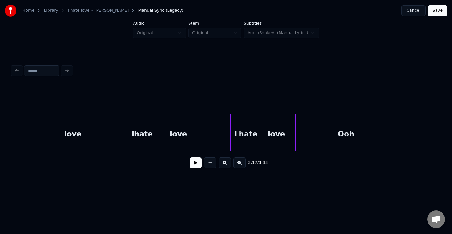
scroll to position [0, 8994]
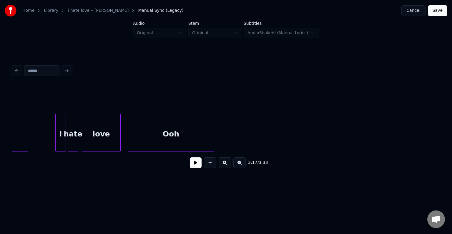
click at [441, 12] on button "Save" at bounding box center [437, 10] width 19 height 11
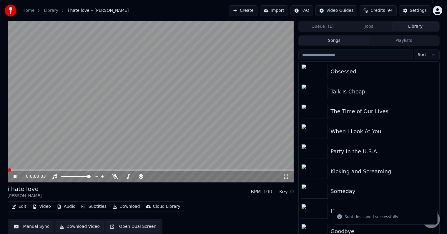
click at [82, 169] on span at bounding box center [151, 169] width 286 height 1
click at [89, 170] on span at bounding box center [151, 169] width 286 height 1
click at [13, 175] on icon at bounding box center [19, 176] width 14 height 5
click at [21, 203] on button "Edit" at bounding box center [19, 206] width 20 height 8
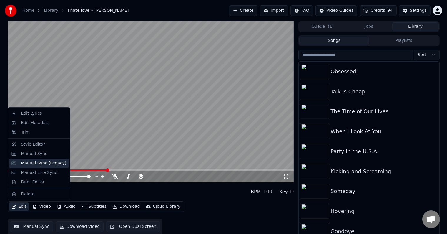
click at [42, 165] on div "Manual Sync (Legacy)" at bounding box center [43, 163] width 45 height 6
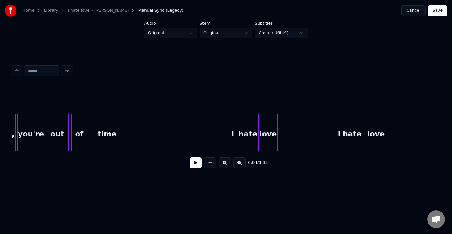
scroll to position [0, 2581]
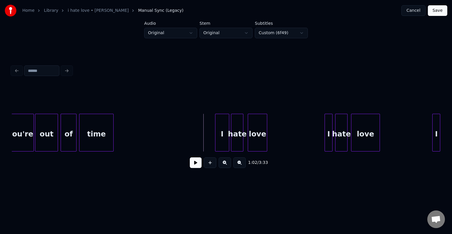
click at [193, 167] on button at bounding box center [196, 162] width 12 height 11
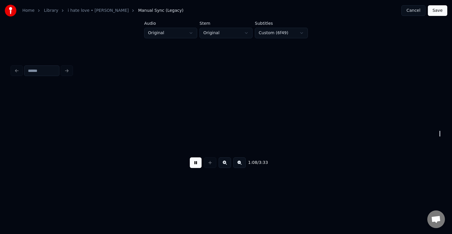
scroll to position [0, 3010]
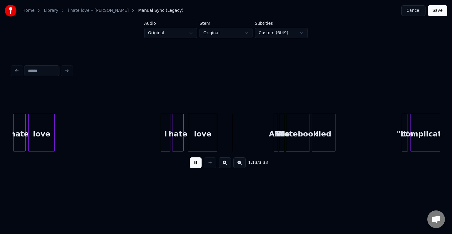
click at [195, 167] on button at bounding box center [196, 162] width 12 height 11
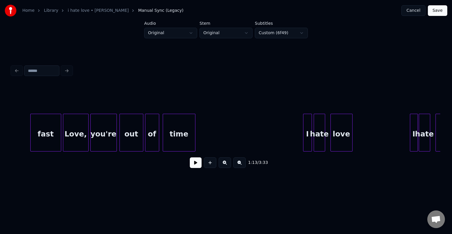
scroll to position [0, 5506]
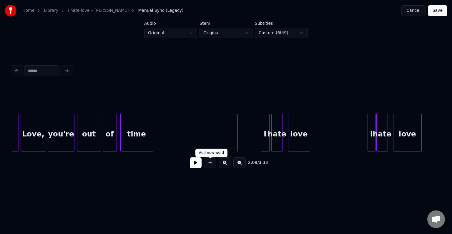
click at [192, 165] on button at bounding box center [196, 162] width 12 height 11
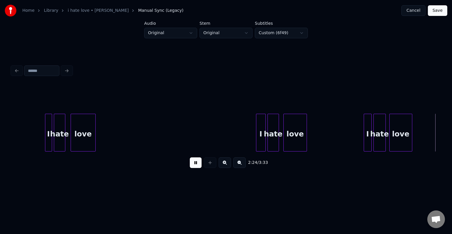
scroll to position [0, 6364]
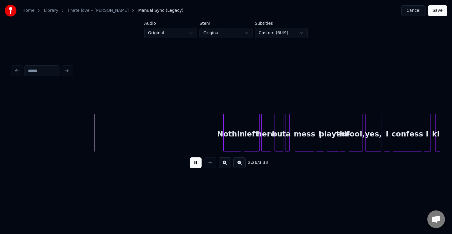
click at [192, 165] on button at bounding box center [196, 162] width 12 height 11
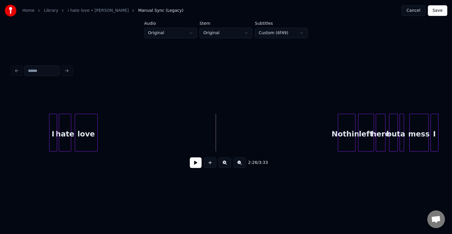
scroll to position [0, 6246]
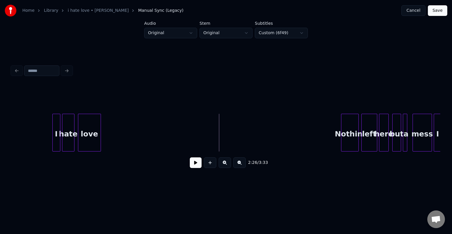
click at [210, 165] on button at bounding box center [210, 162] width 12 height 11
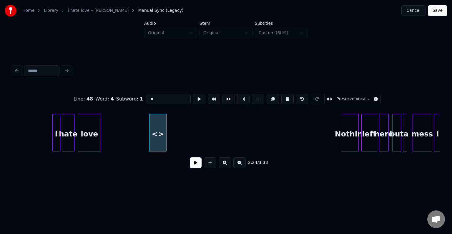
drag, startPoint x: 167, startPoint y: 92, endPoint x: 114, endPoint y: 98, distance: 53.1
click at [114, 98] on div "Line : 48 Word : 4 Subword : 1 ** Preserve Vocals" at bounding box center [226, 98] width 428 height 29
click at [153, 137] on div at bounding box center [153, 132] width 2 height 37
click at [158, 138] on div at bounding box center [158, 132] width 2 height 37
type input "*"
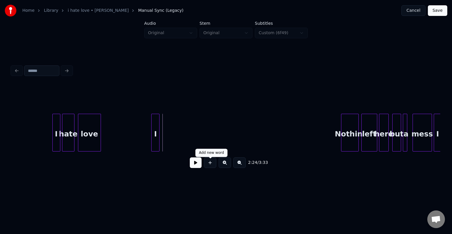
click at [205, 167] on button at bounding box center [210, 162] width 12 height 11
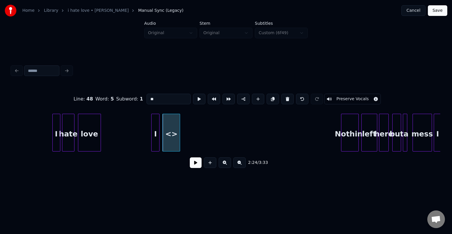
drag, startPoint x: 160, startPoint y: 93, endPoint x: 113, endPoint y: 102, distance: 47.7
click at [113, 102] on div "Line : 48 Word : 5 Subword : 1 ** Preserve Vocals" at bounding box center [226, 98] width 428 height 29
click at [168, 137] on div "hate" at bounding box center [170, 134] width 17 height 40
click at [172, 140] on div at bounding box center [173, 132] width 2 height 37
type input "****"
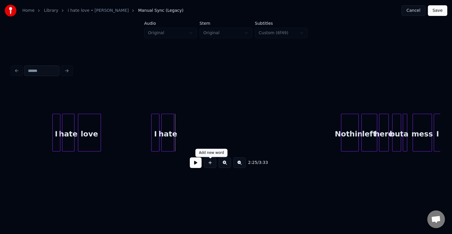
click at [215, 166] on button at bounding box center [210, 162] width 12 height 11
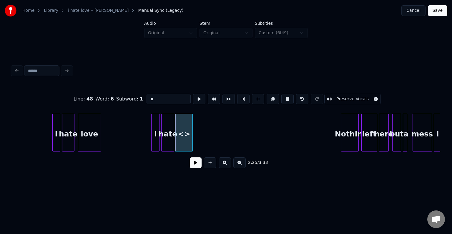
drag, startPoint x: 167, startPoint y: 94, endPoint x: 132, endPoint y: 93, distance: 35.6
click at [132, 93] on div "Line : 48 Word : 6 Subword : 1 ** Preserve Vocals" at bounding box center [226, 98] width 428 height 29
type input "*"
type input "****"
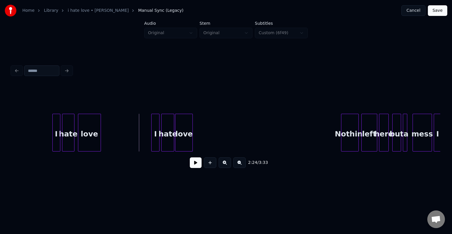
click at [195, 167] on button at bounding box center [196, 162] width 12 height 11
click at [197, 141] on div at bounding box center [198, 132] width 2 height 37
click at [198, 167] on button at bounding box center [196, 162] width 12 height 11
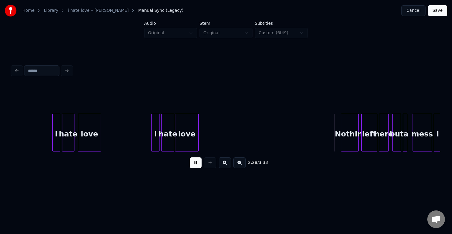
click at [193, 159] on div "2:28 / 3:33" at bounding box center [225, 162] width 419 height 13
click at [195, 167] on button at bounding box center [196, 162] width 12 height 11
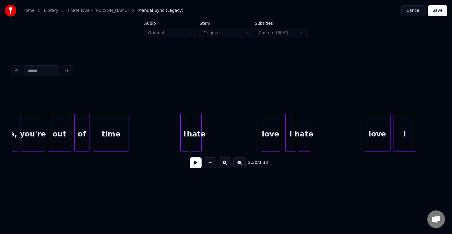
scroll to position [0, 8220]
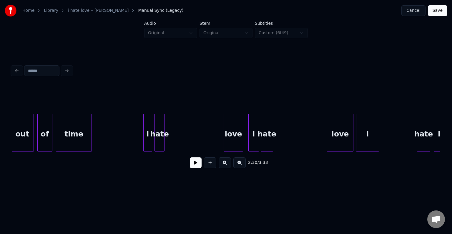
click at [160, 135] on div "hate" at bounding box center [159, 134] width 9 height 40
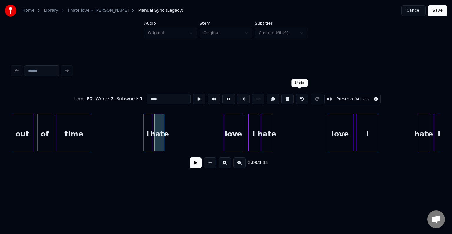
click at [299, 95] on button at bounding box center [302, 99] width 12 height 11
click at [299, 96] on button at bounding box center [302, 99] width 12 height 11
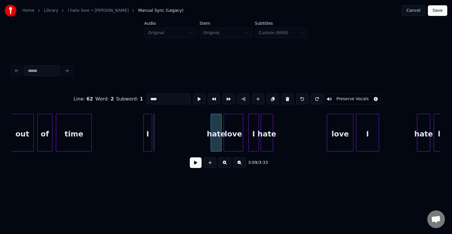
click at [216, 144] on div "hate" at bounding box center [216, 134] width 10 height 40
click at [203, 140] on div "I" at bounding box center [203, 134] width 8 height 40
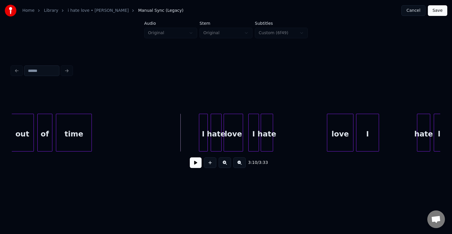
click at [198, 166] on button at bounding box center [196, 162] width 12 height 11
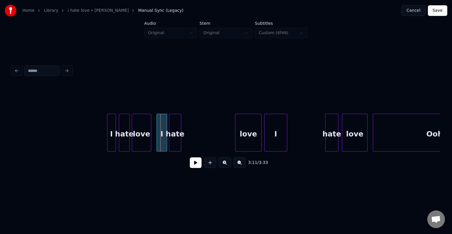
scroll to position [0, 8314]
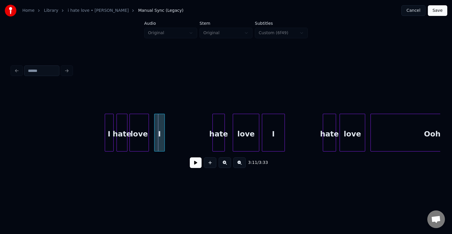
click at [218, 142] on div "hate" at bounding box center [219, 134] width 12 height 40
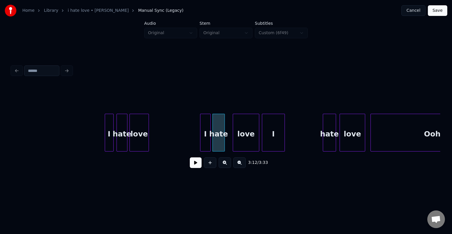
click at [206, 139] on div "I" at bounding box center [205, 134] width 10 height 40
click at [193, 167] on button at bounding box center [196, 162] width 12 height 11
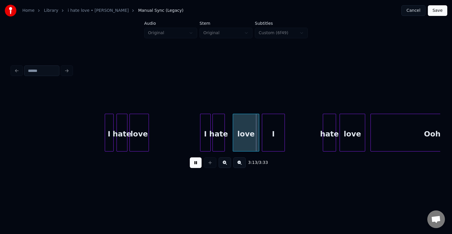
click at [193, 167] on button at bounding box center [196, 162] width 12 height 11
click at [195, 164] on button at bounding box center [196, 162] width 12 height 11
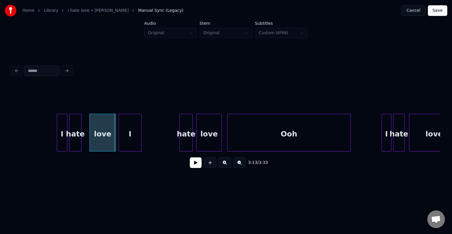
scroll to position [0, 8467]
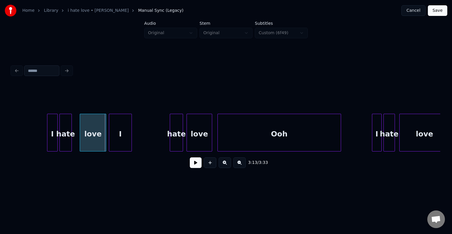
click at [286, 139] on div "Ooh" at bounding box center [279, 134] width 123 height 40
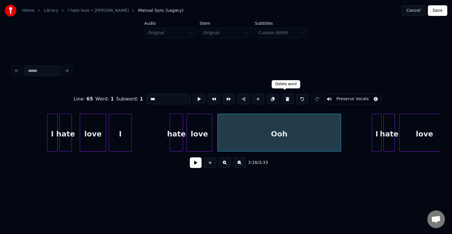
click at [284, 98] on button at bounding box center [287, 99] width 12 height 11
type input "****"
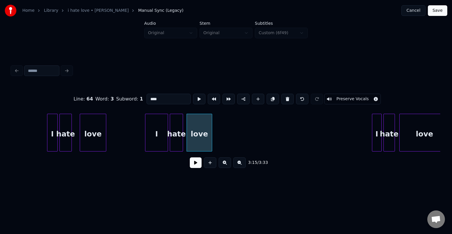
click at [154, 141] on div "I" at bounding box center [156, 134] width 22 height 40
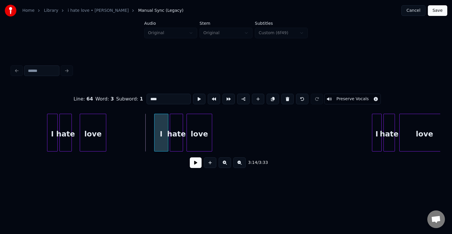
click at [154, 143] on div at bounding box center [155, 132] width 2 height 37
click at [197, 165] on button at bounding box center [196, 162] width 12 height 11
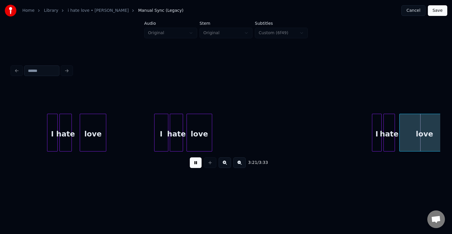
click at [197, 165] on button at bounding box center [196, 162] width 12 height 11
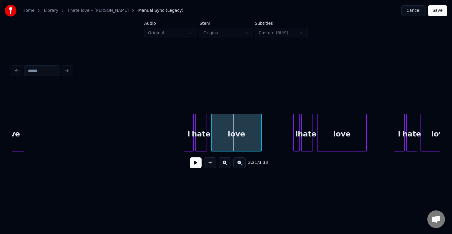
scroll to position [0, 8656]
click at [232, 137] on div at bounding box center [233, 132] width 2 height 37
click at [193, 165] on button at bounding box center [196, 162] width 12 height 11
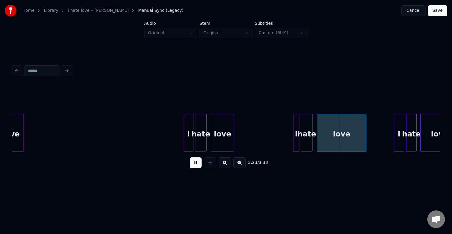
click at [193, 165] on button at bounding box center [196, 162] width 12 height 11
click at [337, 138] on div at bounding box center [337, 132] width 2 height 37
click at [193, 163] on button at bounding box center [196, 162] width 12 height 11
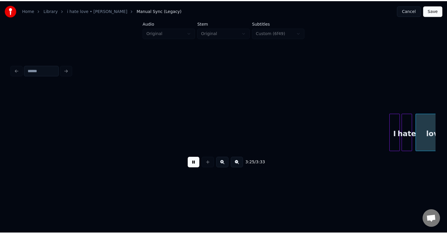
scroll to position [0, 8994]
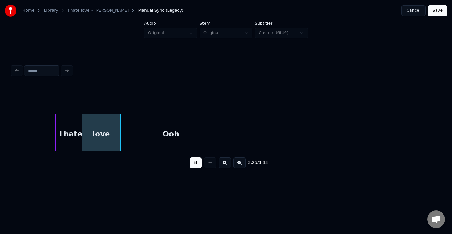
click at [193, 163] on button at bounding box center [196, 162] width 12 height 11
click at [146, 139] on div "Ooh" at bounding box center [171, 134] width 86 height 40
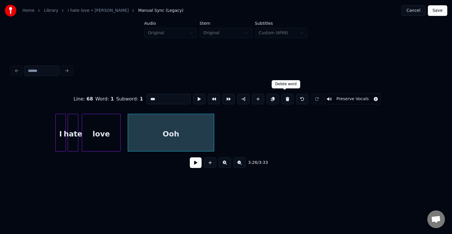
click at [286, 96] on button at bounding box center [287, 99] width 12 height 11
type input "****"
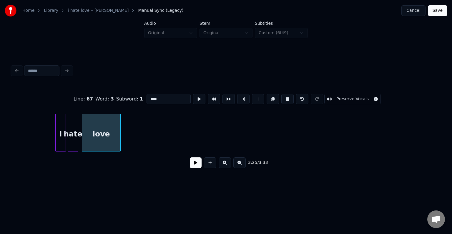
click at [199, 162] on button at bounding box center [196, 162] width 12 height 11
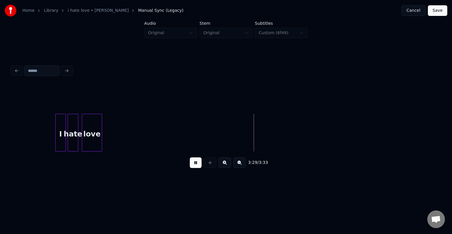
click at [100, 138] on div at bounding box center [101, 132] width 2 height 37
click at [439, 7] on button "Save" at bounding box center [437, 10] width 19 height 11
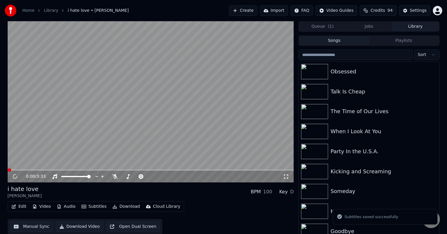
click at [118, 209] on button "Download" at bounding box center [126, 206] width 32 height 8
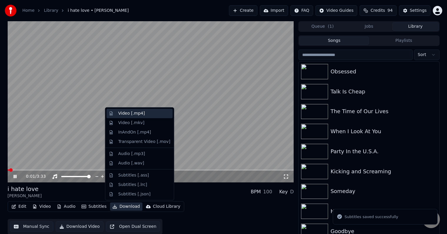
click at [124, 114] on div "Video [.mp4]" at bounding box center [131, 113] width 26 height 6
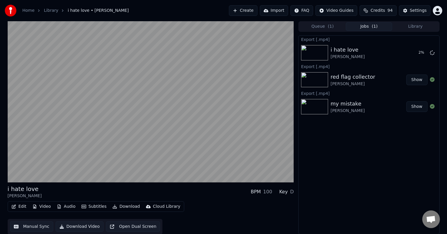
click at [432, 26] on button "Library" at bounding box center [415, 26] width 46 height 9
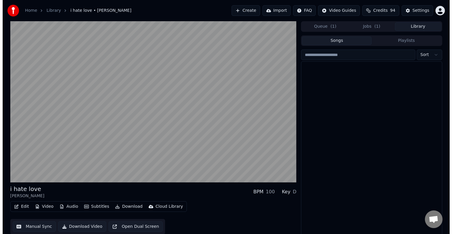
scroll to position [4876, 0]
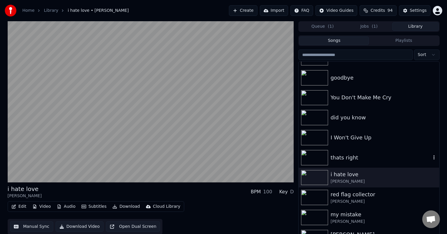
click at [332, 158] on div "thats right" at bounding box center [380, 157] width 100 height 8
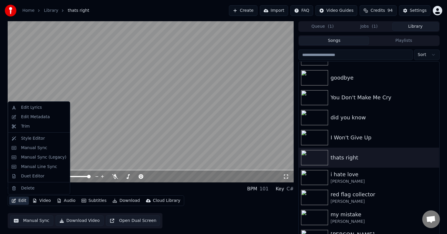
click at [12, 200] on icon "button" at bounding box center [13, 200] width 5 height 4
click at [33, 118] on div "Edit Metadata" at bounding box center [35, 117] width 29 height 6
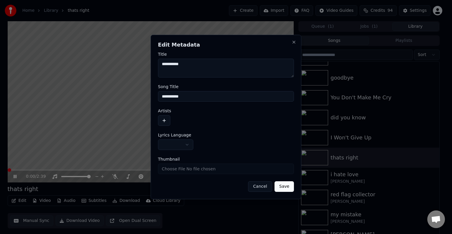
click at [188, 144] on body "Home Library thats right Create Import FAQ Video Guides Credits 94 Settings 0:0…" at bounding box center [223, 117] width 447 height 234
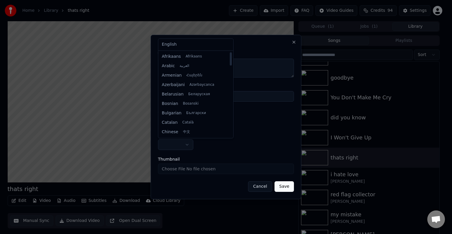
select select "**"
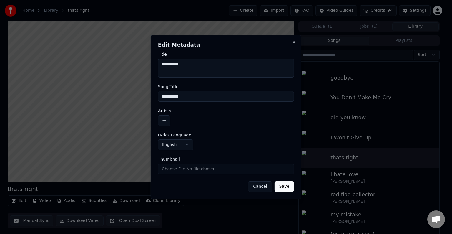
click at [167, 121] on button "button" at bounding box center [164, 120] width 12 height 11
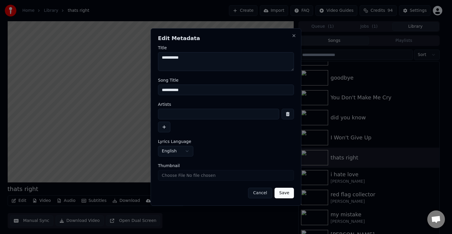
click at [183, 114] on input at bounding box center [218, 114] width 121 height 11
type input "**********"
click at [275, 187] on button "Save" at bounding box center [284, 192] width 19 height 11
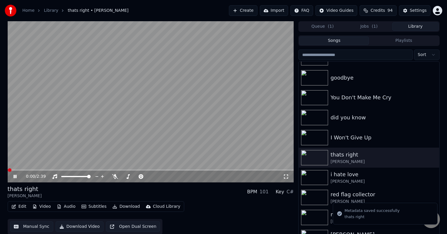
click at [24, 212] on div "Edit Video Audio Subtitles Download Cloud Library Manual Sync Download Video Op…" at bounding box center [151, 217] width 286 height 33
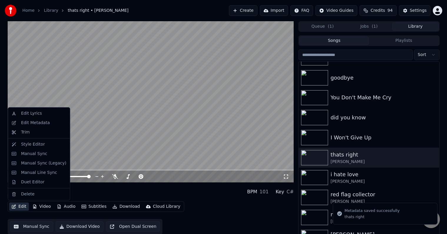
click at [20, 208] on button "Edit" at bounding box center [19, 206] width 20 height 8
click at [38, 162] on div "Manual Sync (Legacy)" at bounding box center [43, 163] width 45 height 6
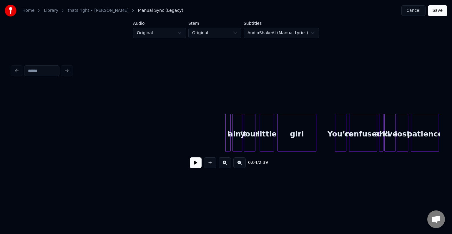
click at [195, 165] on button at bounding box center [196, 162] width 12 height 11
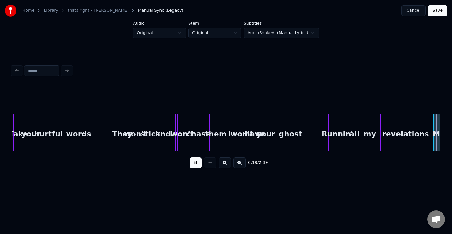
scroll to position [0, 858]
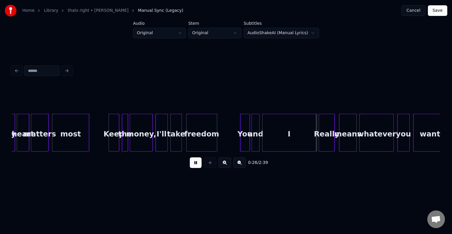
click at [195, 165] on button at bounding box center [196, 162] width 12 height 11
click at [286, 140] on div at bounding box center [286, 132] width 2 height 37
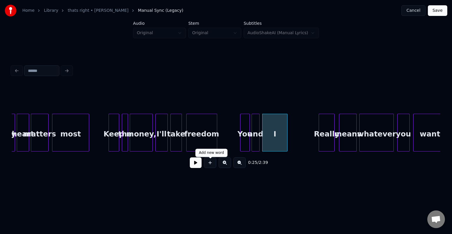
click at [193, 164] on button at bounding box center [196, 162] width 12 height 11
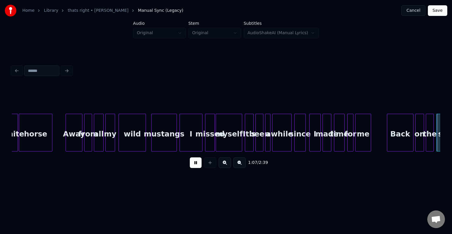
scroll to position [0, 3001]
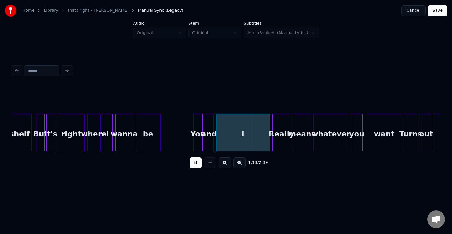
click at [193, 164] on button at bounding box center [196, 162] width 12 height 11
click at [252, 140] on div at bounding box center [253, 132] width 2 height 37
click at [197, 162] on button at bounding box center [196, 162] width 12 height 11
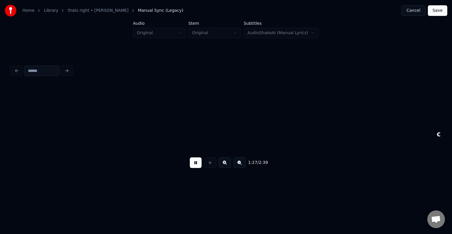
scroll to position [0, 3859]
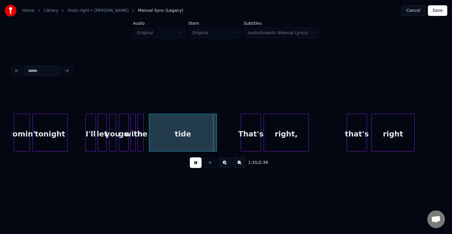
click at [194, 166] on button at bounding box center [196, 162] width 12 height 11
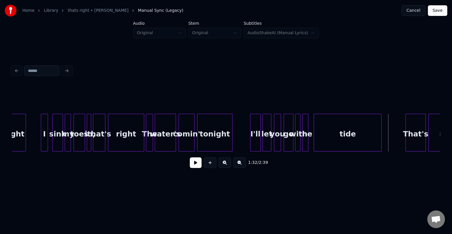
scroll to position [0, 3694]
click at [196, 165] on button at bounding box center [196, 162] width 12 height 11
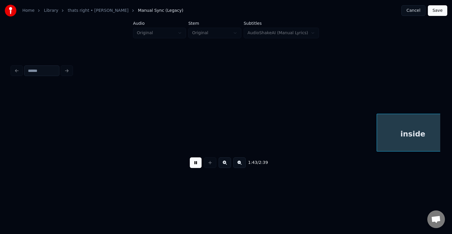
scroll to position [0, 4551]
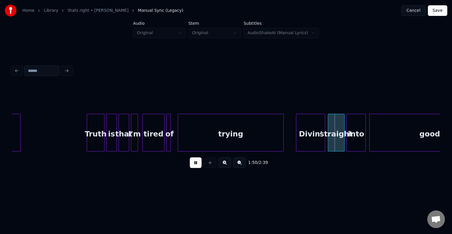
click at [196, 166] on button at bounding box center [196, 162] width 12 height 11
click at [238, 140] on div at bounding box center [237, 132] width 2 height 37
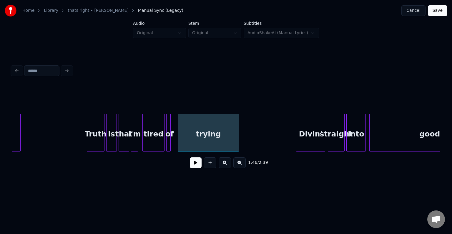
click at [197, 166] on button at bounding box center [196, 162] width 12 height 11
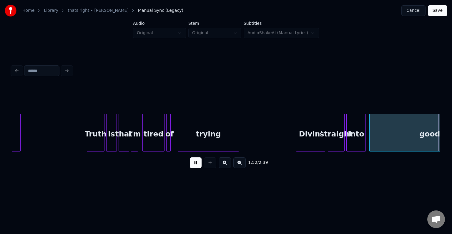
scroll to position [0, 4980]
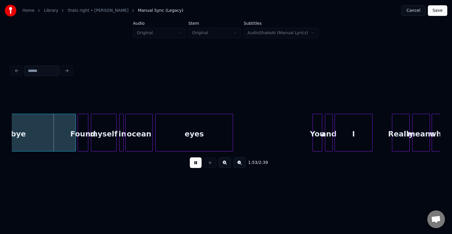
click at [197, 166] on button at bounding box center [196, 162] width 12 height 11
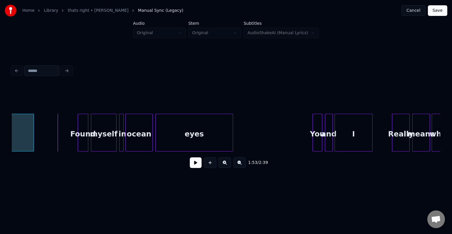
click at [33, 143] on div at bounding box center [33, 132] width 2 height 37
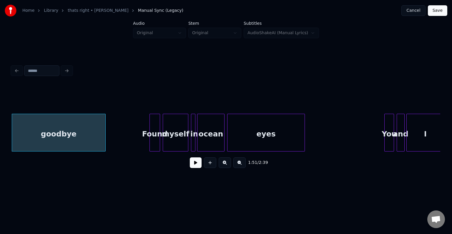
click at [200, 167] on button at bounding box center [196, 162] width 12 height 11
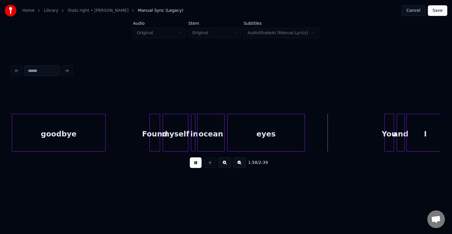
click at [200, 167] on button at bounding box center [196, 162] width 12 height 11
click at [277, 138] on div at bounding box center [277, 132] width 2 height 37
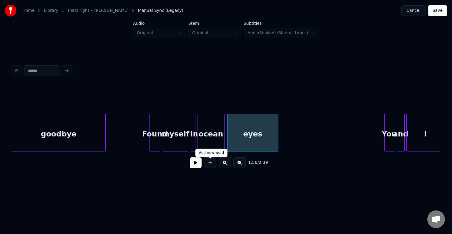
click at [195, 164] on button at bounding box center [196, 162] width 12 height 11
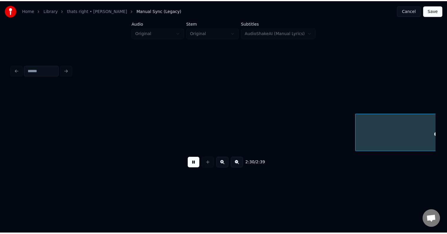
scroll to position [0, 6623]
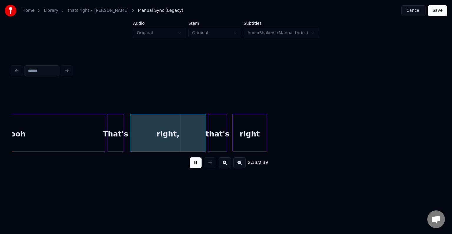
click at [195, 164] on button at bounding box center [196, 162] width 12 height 11
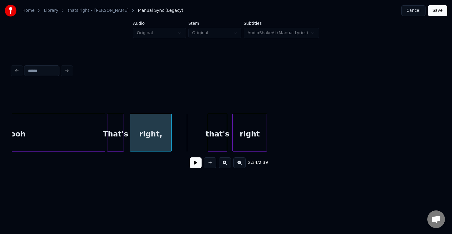
click at [170, 141] on div at bounding box center [171, 132] width 2 height 37
click at [195, 164] on button at bounding box center [196, 162] width 12 height 11
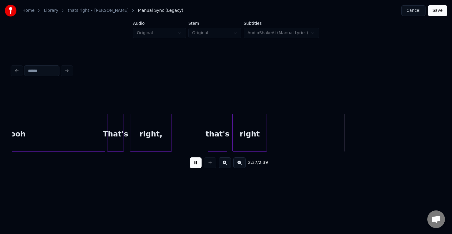
click at [434, 12] on button "Save" at bounding box center [437, 10] width 19 height 11
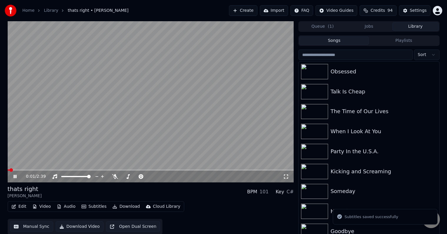
click at [14, 177] on icon at bounding box center [15, 177] width 3 height 4
click at [125, 205] on button "Download" at bounding box center [126, 206] width 32 height 8
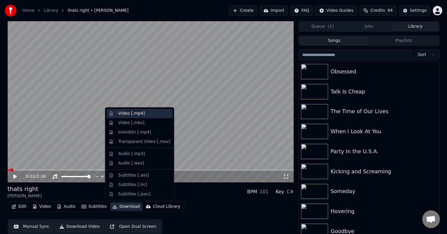
click at [129, 112] on div "Video [.mp4]" at bounding box center [131, 113] width 26 height 6
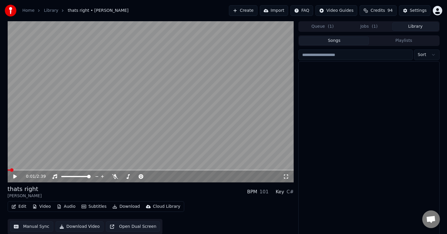
click at [417, 27] on button "Library" at bounding box center [415, 26] width 46 height 9
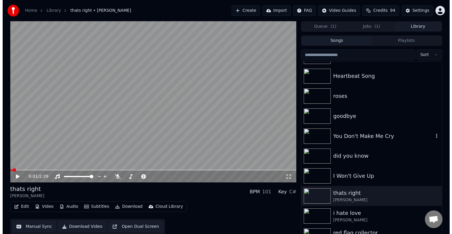
scroll to position [4838, 0]
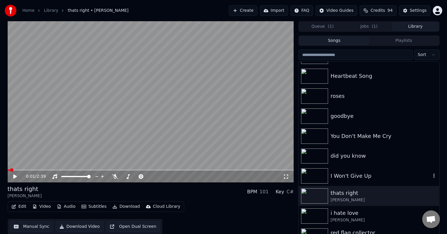
click at [355, 181] on div "I Won't Give Up" at bounding box center [369, 176] width 140 height 20
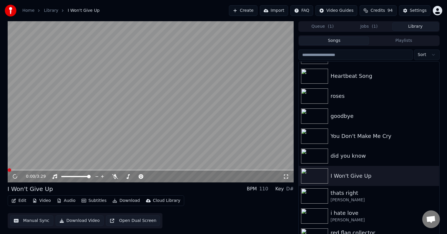
click at [16, 202] on button "Edit" at bounding box center [19, 200] width 20 height 8
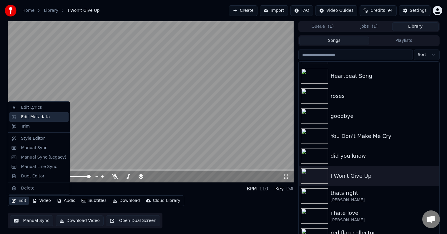
click at [34, 117] on div "Edit Metadata" at bounding box center [35, 117] width 29 height 6
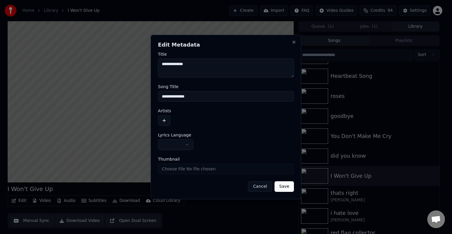
click at [175, 141] on body "Home Library I Won't Give Up Create Import FAQ Video Guides Credits 94 Settings…" at bounding box center [223, 117] width 447 height 234
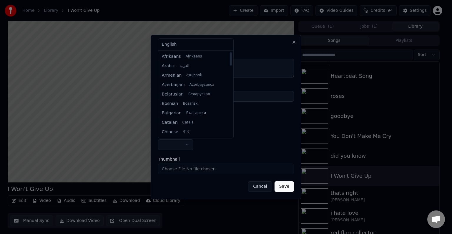
select select "**"
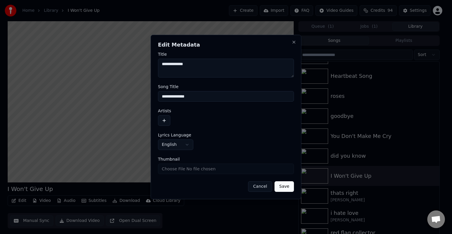
click at [164, 119] on button "button" at bounding box center [164, 120] width 12 height 11
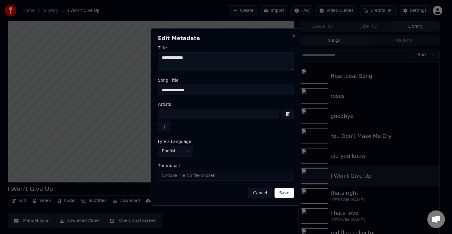
click at [170, 114] on input at bounding box center [218, 114] width 121 height 11
type input "**********"
drag, startPoint x: 195, startPoint y: 93, endPoint x: 118, endPoint y: 81, distance: 78.6
click at [118, 81] on body "Home Library I Won't Give Up Create Import FAQ Video Guides Credits 94 Settings…" at bounding box center [223, 117] width 447 height 234
type input "**********"
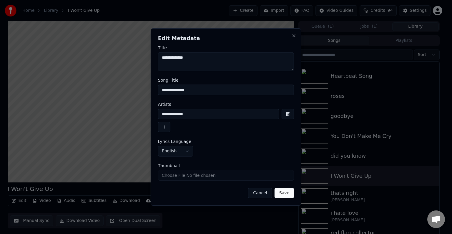
click at [284, 193] on button "Save" at bounding box center [284, 192] width 19 height 11
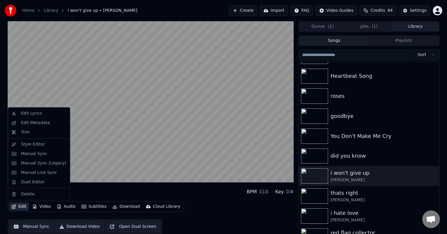
click at [21, 208] on button "Edit" at bounding box center [19, 206] width 20 height 8
click at [48, 164] on div "Manual Sync (Legacy)" at bounding box center [43, 163] width 45 height 6
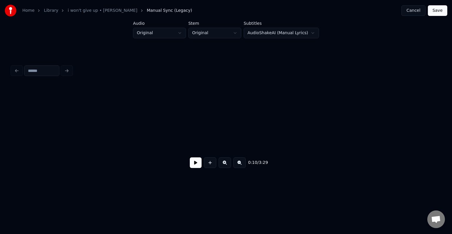
scroll to position [0, 457]
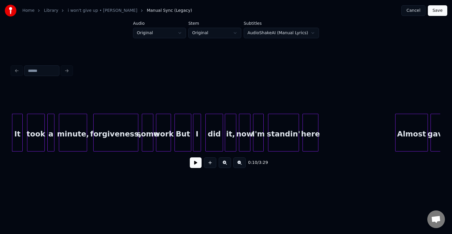
click at [197, 162] on button at bounding box center [196, 162] width 12 height 11
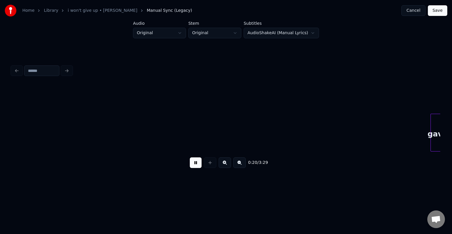
scroll to position [0, 886]
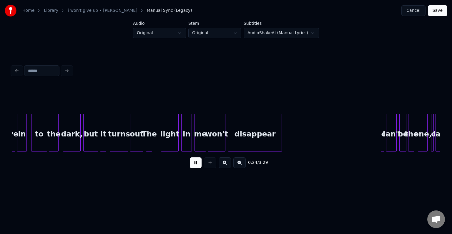
click at [197, 162] on button at bounding box center [196, 162] width 12 height 11
click at [158, 143] on div at bounding box center [159, 132] width 2 height 37
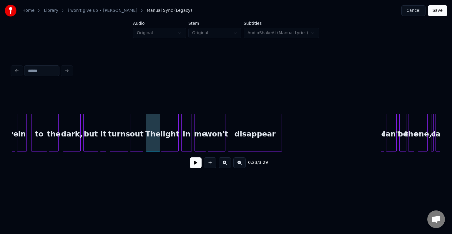
click at [194, 164] on button at bounding box center [196, 162] width 12 height 11
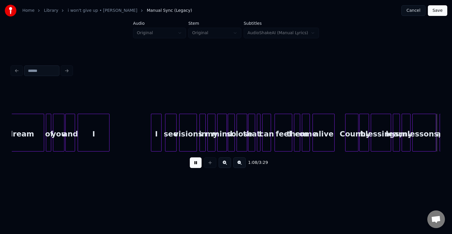
scroll to position [0, 3030]
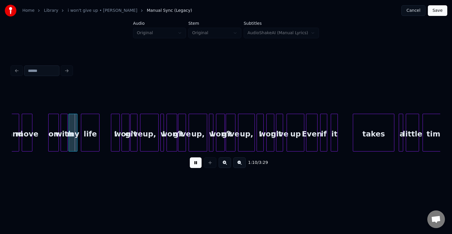
click at [194, 164] on button at bounding box center [196, 162] width 12 height 11
click at [29, 142] on div "move" at bounding box center [27, 134] width 10 height 40
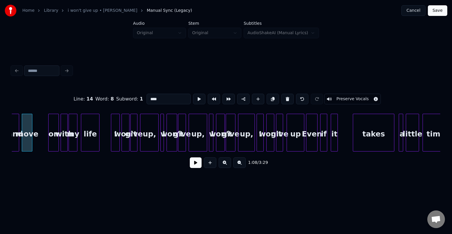
click at [193, 163] on button at bounding box center [196, 162] width 12 height 11
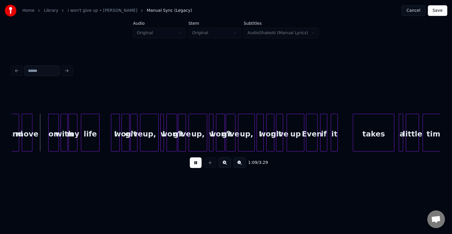
click at [193, 163] on button at bounding box center [196, 162] width 12 height 11
click at [35, 145] on div at bounding box center [35, 132] width 2 height 37
click at [197, 165] on button at bounding box center [196, 162] width 12 height 11
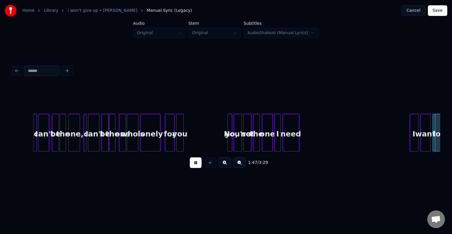
scroll to position [0, 4745]
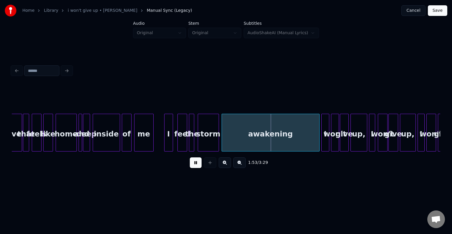
click at [80, 142] on div at bounding box center [81, 132] width 2 height 37
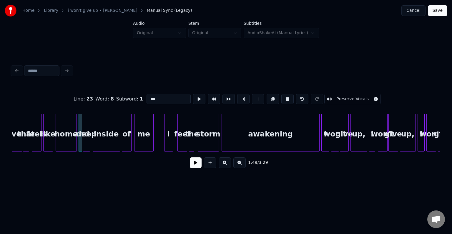
click at [192, 168] on button at bounding box center [196, 162] width 12 height 11
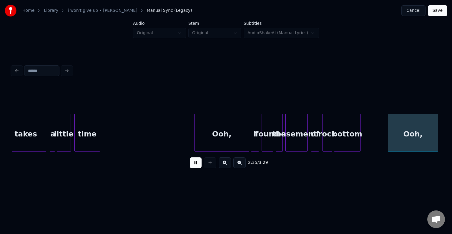
scroll to position [0, 6889]
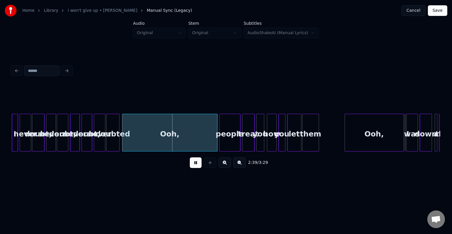
click at [194, 166] on button at bounding box center [196, 162] width 12 height 11
click at [132, 145] on div "Ooh," at bounding box center [169, 134] width 95 height 40
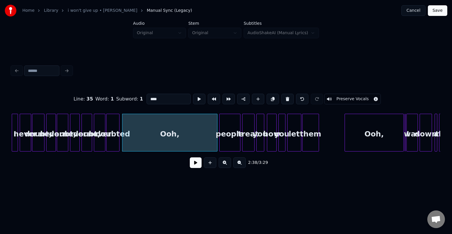
click at [195, 168] on button at bounding box center [196, 162] width 12 height 11
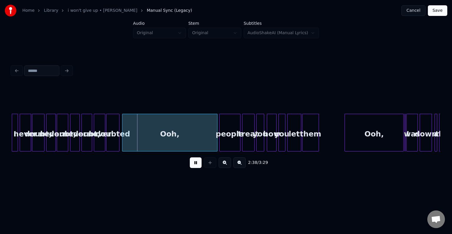
click at [195, 168] on button at bounding box center [196, 162] width 12 height 11
click at [145, 139] on div at bounding box center [146, 132] width 2 height 37
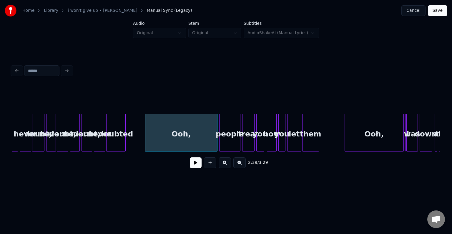
click at [124, 144] on div at bounding box center [125, 132] width 2 height 37
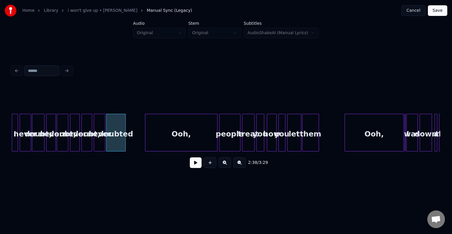
click at [195, 167] on button at bounding box center [196, 162] width 12 height 11
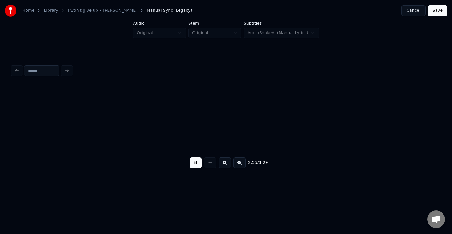
scroll to position [0, 7746]
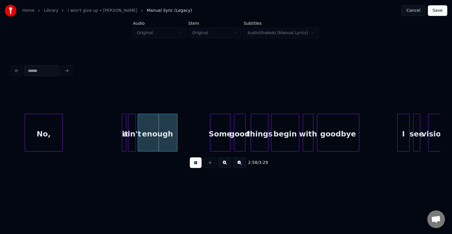
click at [195, 167] on button at bounding box center [196, 162] width 12 height 11
click at [108, 144] on div at bounding box center [109, 132] width 2 height 37
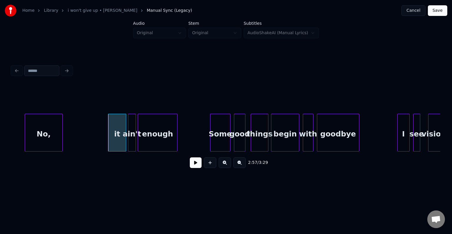
click at [196, 165] on button at bounding box center [196, 162] width 12 height 11
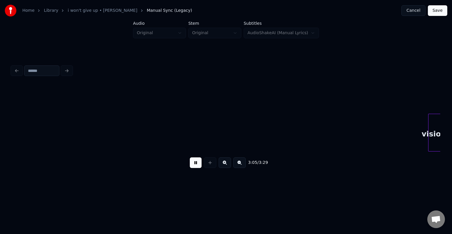
scroll to position [0, 8175]
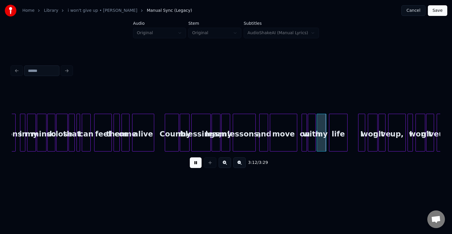
click at [196, 165] on button at bounding box center [196, 162] width 12 height 11
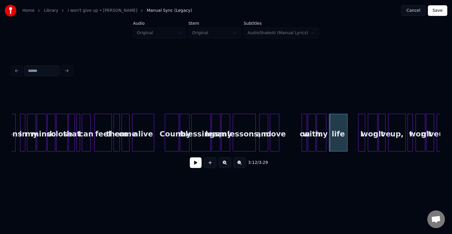
click at [278, 140] on div at bounding box center [278, 132] width 2 height 37
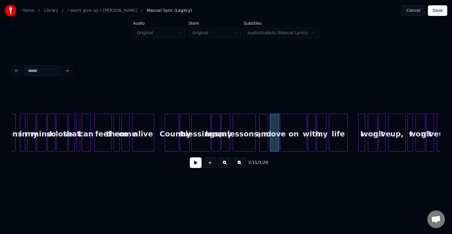
click at [281, 141] on div at bounding box center [282, 132] width 2 height 37
click at [277, 141] on div at bounding box center [278, 132] width 2 height 37
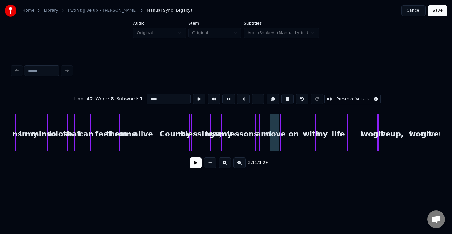
click at [194, 168] on button at bounding box center [196, 162] width 12 height 11
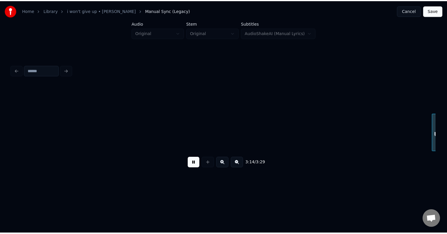
scroll to position [0, 8604]
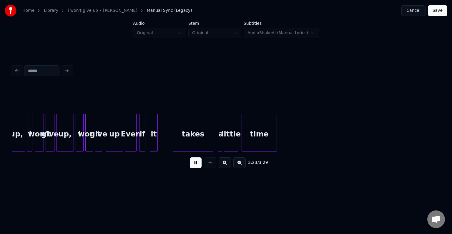
click at [436, 12] on button "Save" at bounding box center [437, 10] width 19 height 11
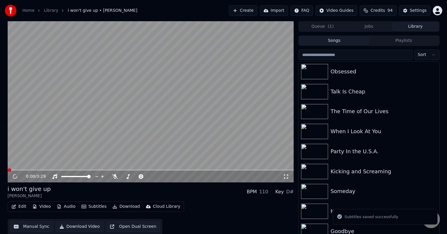
click at [125, 206] on button "Download" at bounding box center [126, 206] width 32 height 8
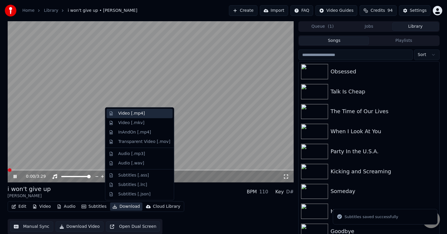
click at [132, 113] on div "Video [.mp4]" at bounding box center [131, 113] width 26 height 6
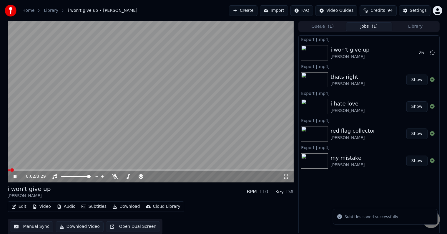
click at [17, 177] on icon at bounding box center [19, 176] width 14 height 5
click at [416, 26] on button "Library" at bounding box center [415, 26] width 46 height 9
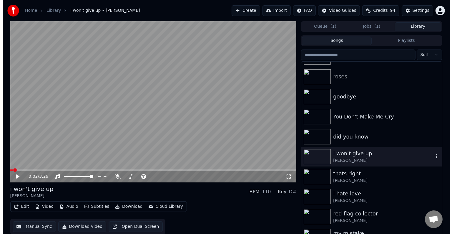
scroll to position [4857, 0]
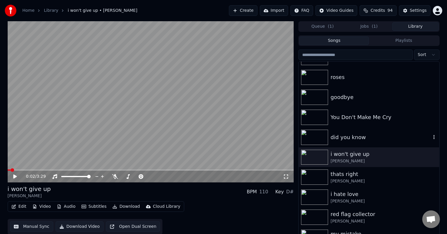
click at [363, 135] on div "did you know" at bounding box center [380, 137] width 100 height 8
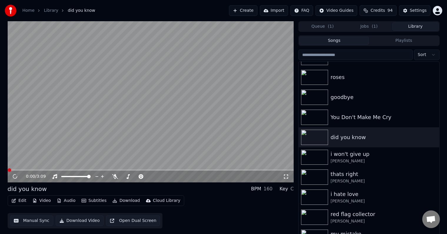
click at [21, 202] on button "Edit" at bounding box center [19, 200] width 20 height 8
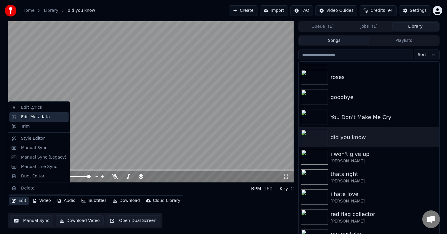
click at [32, 117] on div "Edit Metadata" at bounding box center [35, 117] width 29 height 6
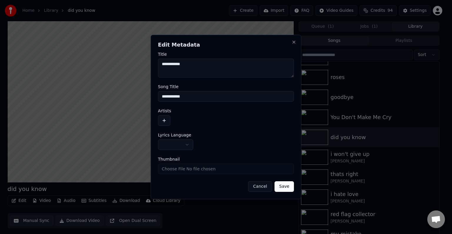
click at [186, 142] on body "Home Library did you know Create Import FAQ Video Guides Credits 94 Settings di…" at bounding box center [223, 117] width 447 height 234
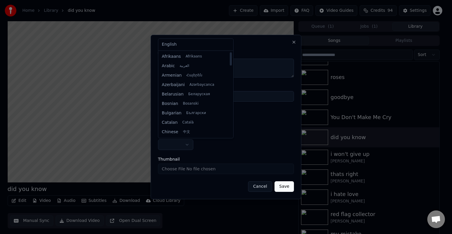
select select "**"
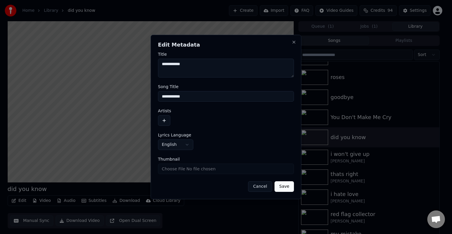
click at [163, 122] on button "button" at bounding box center [164, 120] width 12 height 11
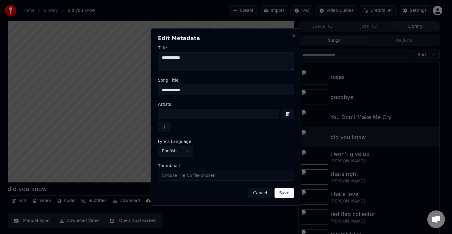
click at [179, 111] on input at bounding box center [218, 114] width 121 height 11
type input "**********"
click at [275, 187] on button "Save" at bounding box center [284, 192] width 19 height 11
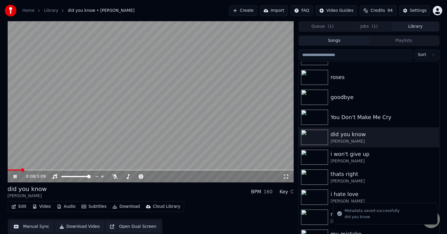
click at [16, 205] on button "Edit" at bounding box center [19, 206] width 20 height 8
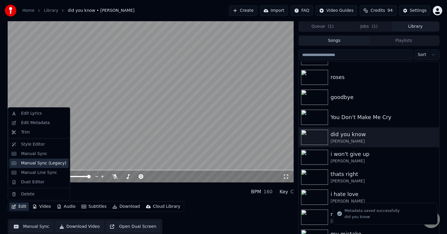
click at [38, 164] on div "Manual Sync (Legacy)" at bounding box center [43, 163] width 45 height 6
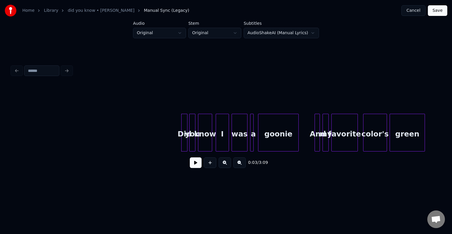
click at [197, 167] on button at bounding box center [196, 162] width 12 height 11
click at [197, 164] on button at bounding box center [196, 162] width 12 height 11
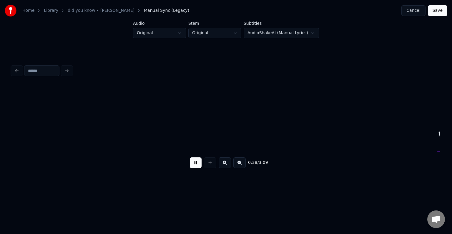
scroll to position [0, 1716]
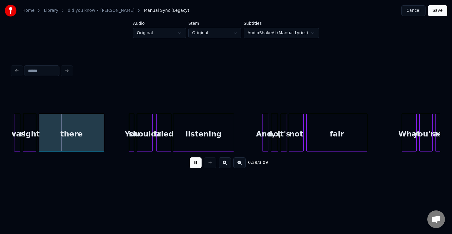
click at [195, 164] on button at bounding box center [196, 162] width 12 height 11
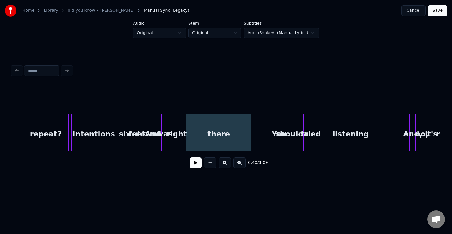
scroll to position [0, 1563]
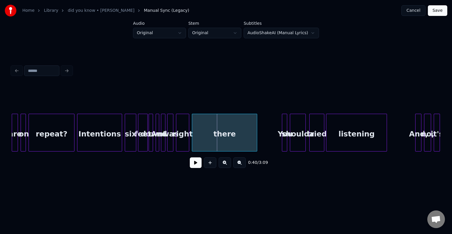
click at [147, 138] on div at bounding box center [147, 132] width 2 height 37
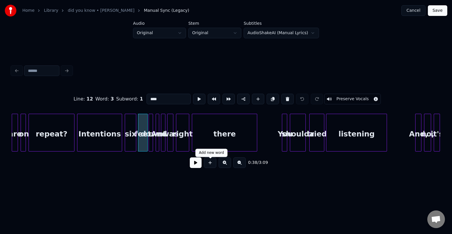
click at [198, 166] on button at bounding box center [196, 162] width 12 height 11
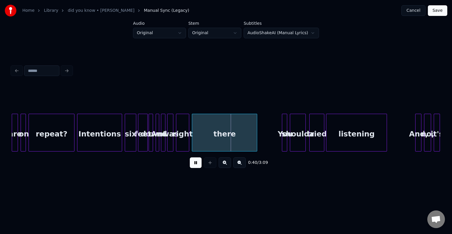
click at [156, 142] on div at bounding box center [157, 132] width 2 height 37
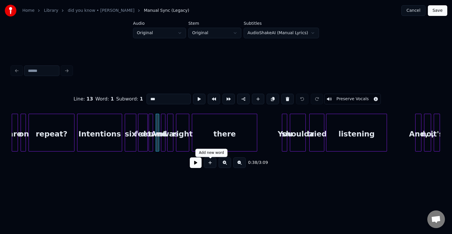
click at [199, 167] on button at bounding box center [196, 162] width 12 height 11
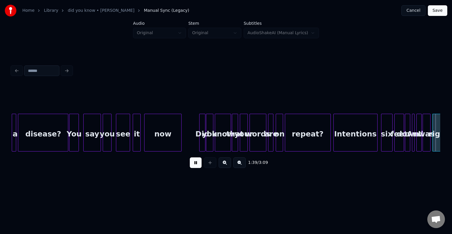
scroll to position [0, 4384]
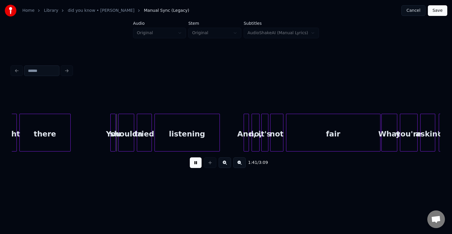
click at [195, 164] on button at bounding box center [196, 162] width 12 height 11
click at [83, 138] on div at bounding box center [84, 132] width 2 height 37
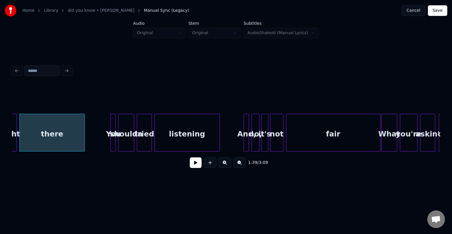
click at [195, 164] on button at bounding box center [196, 162] width 12 height 11
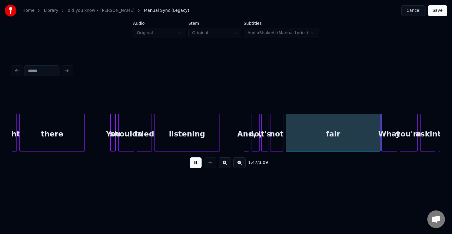
click at [195, 164] on button at bounding box center [196, 162] width 12 height 11
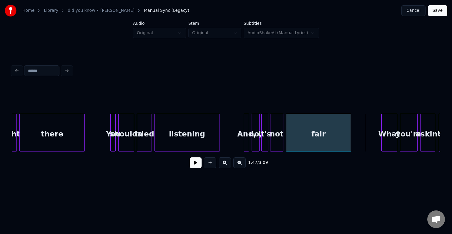
click at [350, 139] on div at bounding box center [350, 132] width 2 height 37
click at [200, 165] on button at bounding box center [196, 162] width 12 height 11
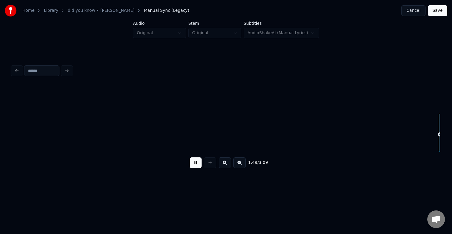
scroll to position [0, 4812]
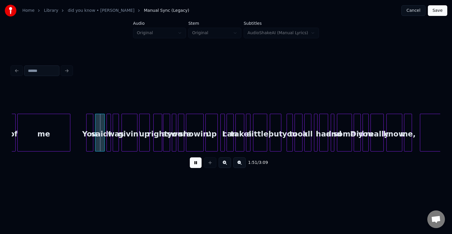
click at [195, 165] on button at bounding box center [196, 162] width 12 height 11
click at [53, 143] on div at bounding box center [54, 132] width 2 height 37
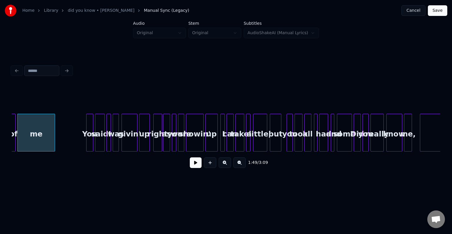
click at [193, 167] on button at bounding box center [196, 162] width 12 height 11
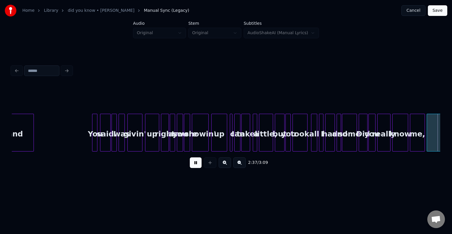
scroll to position [0, 6957]
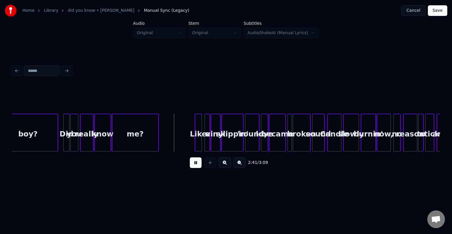
click at [198, 164] on button at bounding box center [196, 162] width 12 height 11
click at [189, 139] on div at bounding box center [189, 132] width 2 height 37
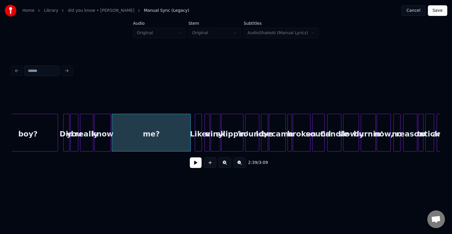
click at [195, 164] on button at bounding box center [196, 162] width 12 height 11
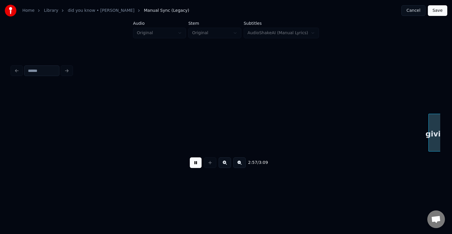
scroll to position [0, 7814]
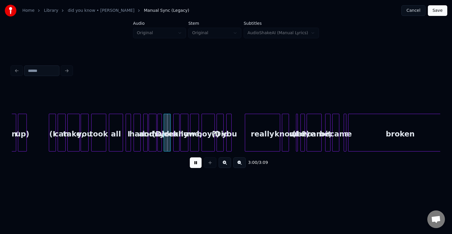
click at [195, 164] on button at bounding box center [196, 162] width 12 height 11
click at [205, 137] on div "boy?)" at bounding box center [208, 134] width 13 height 40
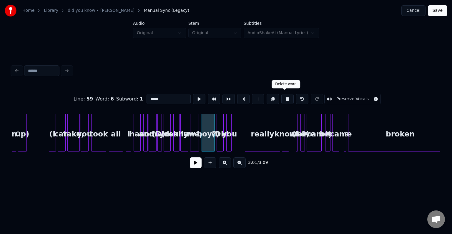
click at [283, 95] on button at bounding box center [287, 99] width 12 height 11
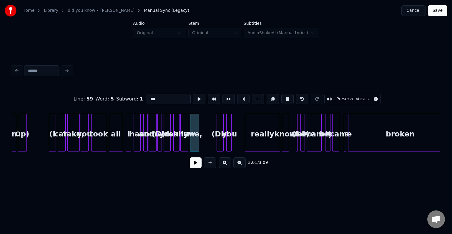
click at [283, 95] on button at bounding box center [287, 99] width 12 height 11
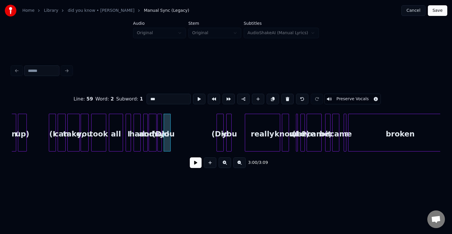
click at [283, 95] on button at bounding box center [287, 99] width 12 height 11
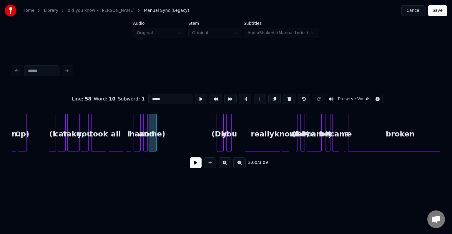
click at [283, 95] on button at bounding box center [289, 99] width 12 height 11
click at [283, 95] on button at bounding box center [287, 99] width 12 height 11
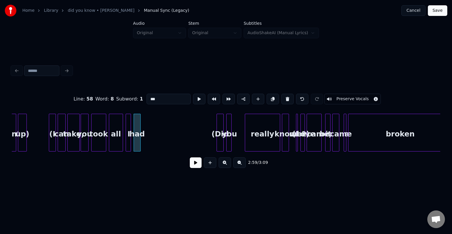
click at [283, 95] on button at bounding box center [287, 99] width 12 height 11
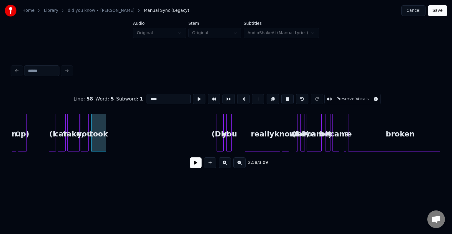
click at [283, 95] on button at bounding box center [287, 99] width 12 height 11
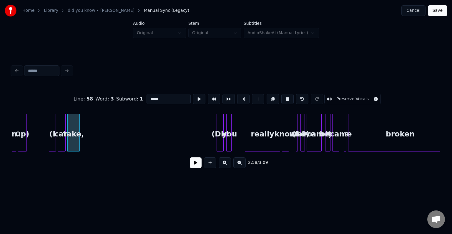
click at [283, 95] on button at bounding box center [287, 99] width 12 height 11
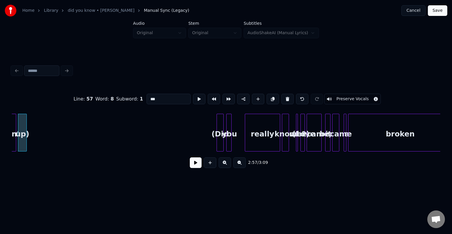
click at [283, 95] on button at bounding box center [287, 99] width 12 height 11
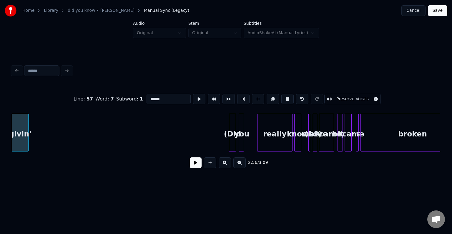
click at [283, 95] on button at bounding box center [287, 99] width 12 height 11
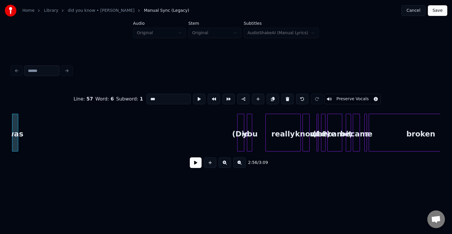
click at [283, 95] on button at bounding box center [287, 99] width 12 height 11
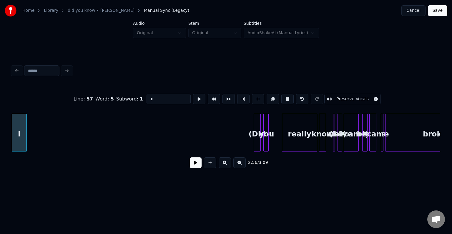
click at [283, 95] on button at bounding box center [287, 99] width 12 height 11
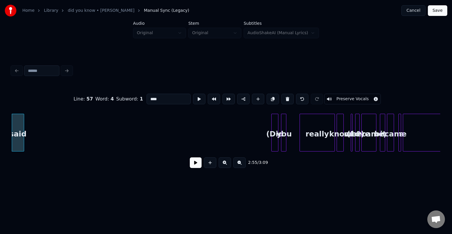
click at [283, 95] on button at bounding box center [287, 99] width 12 height 11
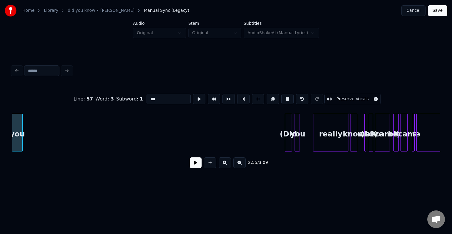
click at [283, 95] on button at bounding box center [287, 99] width 12 height 11
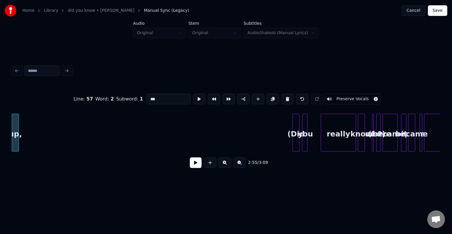
click at [283, 95] on button at bounding box center [287, 99] width 12 height 11
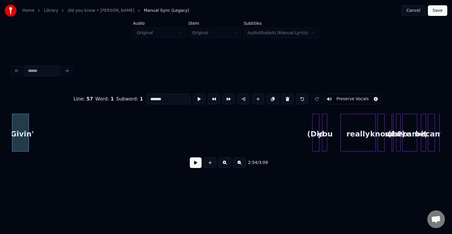
click at [283, 95] on button at bounding box center [287, 99] width 12 height 11
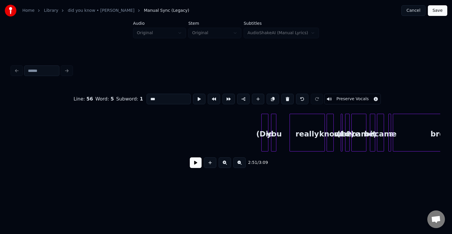
scroll to position [0, 7755]
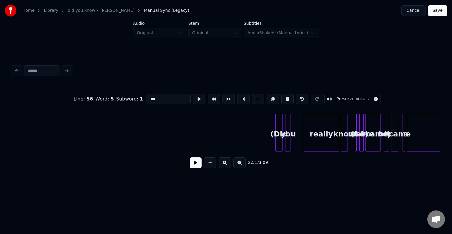
click at [278, 141] on div "(Did" at bounding box center [279, 134] width 6 height 40
click at [282, 97] on button at bounding box center [287, 99] width 12 height 11
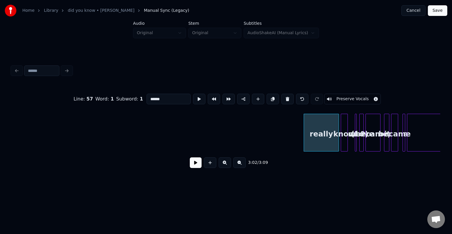
click at [282, 97] on button at bounding box center [287, 99] width 12 height 11
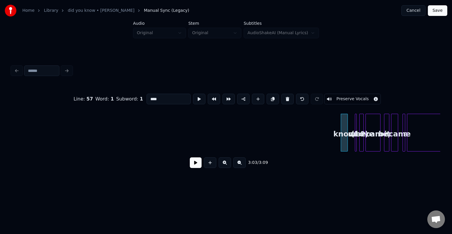
click at [282, 97] on button at bounding box center [287, 99] width 12 height 11
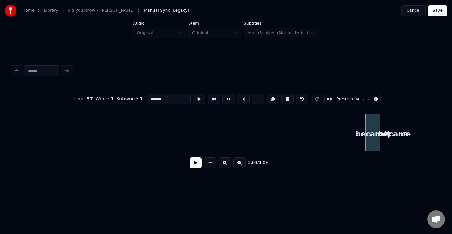
click at [282, 97] on button at bounding box center [287, 99] width 12 height 11
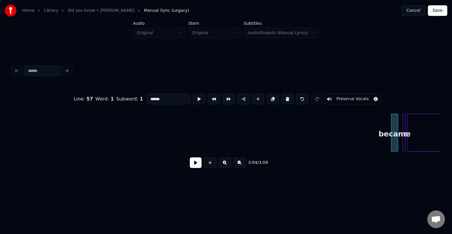
click at [282, 97] on button at bounding box center [287, 99] width 12 height 11
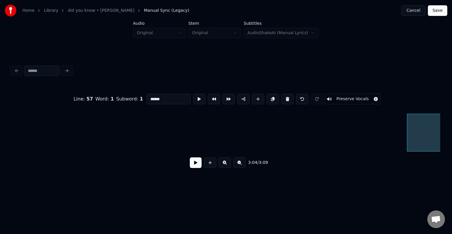
click at [282, 97] on button at bounding box center [287, 99] width 12 height 11
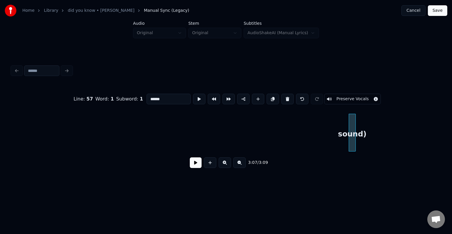
click at [282, 97] on button at bounding box center [287, 99] width 12 height 11
type input "***"
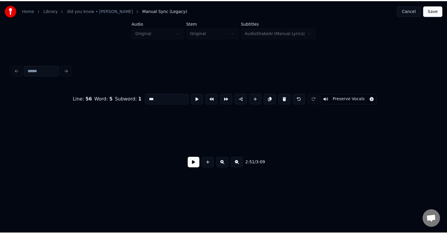
scroll to position [0, 7589]
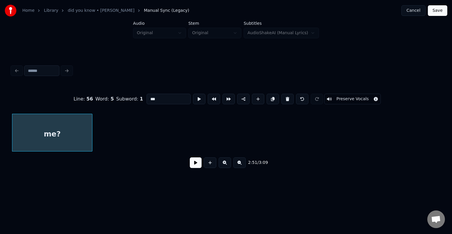
click at [438, 14] on button "Save" at bounding box center [437, 10] width 19 height 11
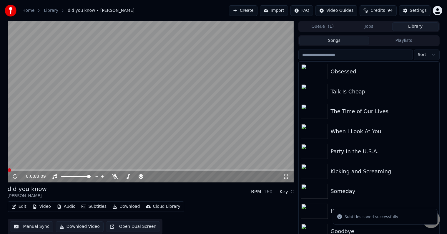
click at [116, 206] on button "Download" at bounding box center [126, 206] width 32 height 8
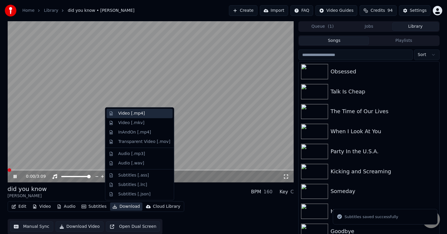
click at [126, 112] on div "Video [.mp4]" at bounding box center [131, 113] width 26 height 6
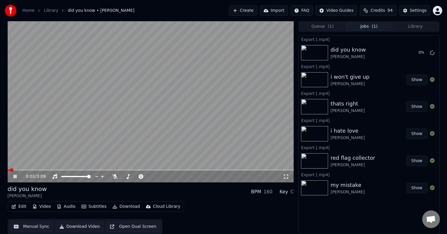
click at [14, 176] on icon at bounding box center [15, 177] width 3 height 4
click at [418, 27] on button "Library" at bounding box center [415, 26] width 46 height 9
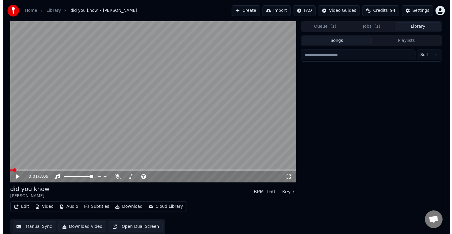
scroll to position [4828, 0]
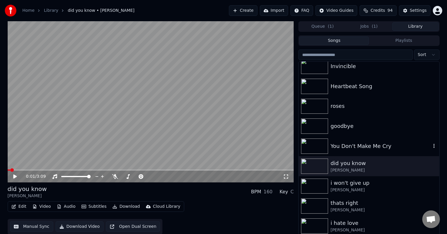
click at [378, 148] on div "You Don't Make Me Cry" at bounding box center [380, 146] width 100 height 8
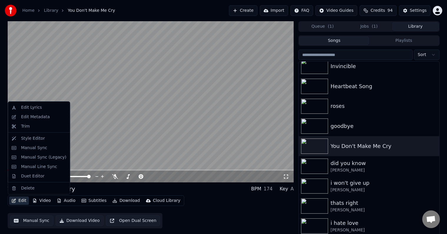
click at [18, 200] on button "Edit" at bounding box center [19, 200] width 20 height 8
click at [33, 115] on div "Edit Metadata" at bounding box center [35, 117] width 29 height 6
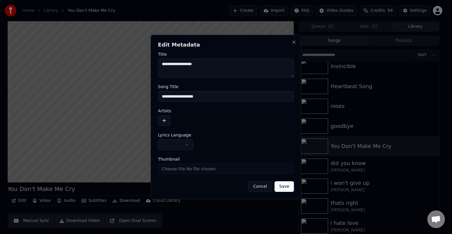
drag, startPoint x: 217, startPoint y: 96, endPoint x: 98, endPoint y: 89, distance: 119.4
click at [98, 89] on body "Home Library You Don't Make Me Cry Create Import FAQ Video Guides Credits 94 Se…" at bounding box center [223, 117] width 447 height 234
type input "**********"
click at [176, 146] on body "Home Library You Don't Make Me Cry Create Import FAQ Video Guides Credits 94 Se…" at bounding box center [223, 117] width 447 height 234
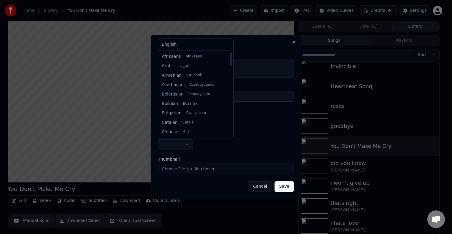
select select "**"
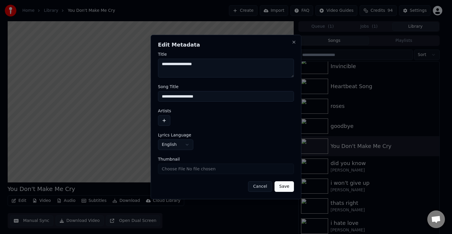
click at [166, 124] on button "button" at bounding box center [164, 120] width 12 height 11
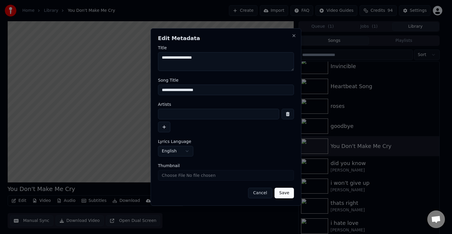
click at [172, 112] on input at bounding box center [218, 114] width 121 height 11
type input "*"
type input "**********"
click at [275, 187] on button "Save" at bounding box center [284, 192] width 19 height 11
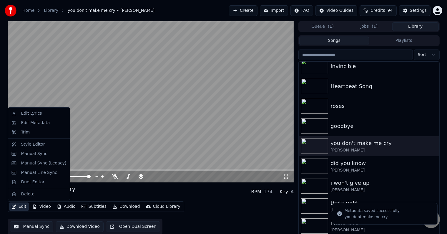
click at [18, 207] on button "Edit" at bounding box center [19, 206] width 20 height 8
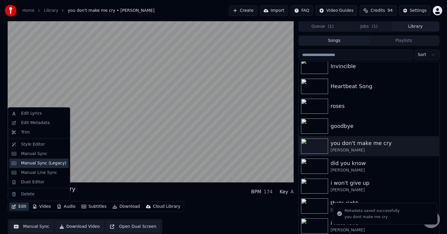
click at [32, 164] on div "Manual Sync (Legacy)" at bounding box center [43, 163] width 45 height 6
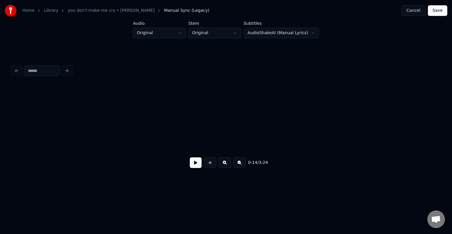
scroll to position [0, 627]
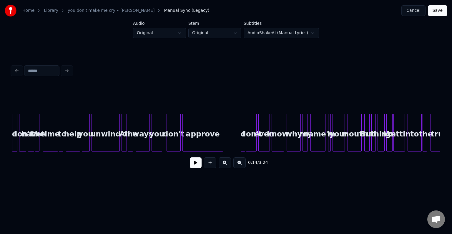
click at [196, 167] on button at bounding box center [196, 162] width 12 height 11
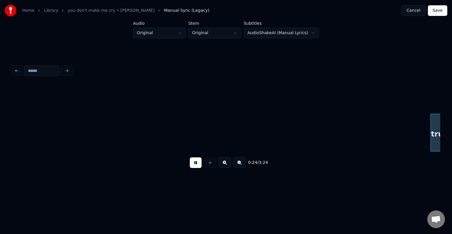
scroll to position [0, 1056]
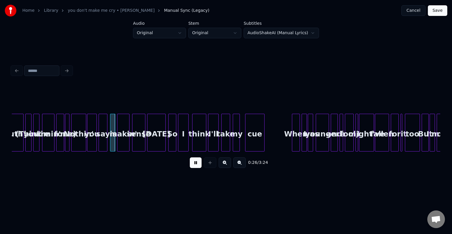
click at [66, 135] on div at bounding box center [66, 132] width 2 height 37
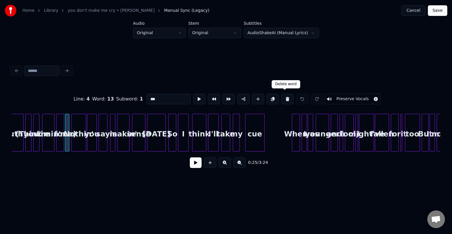
click at [281, 97] on button at bounding box center [287, 99] width 12 height 11
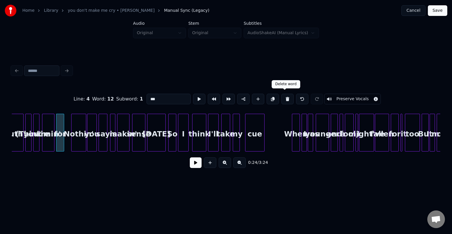
click at [281, 97] on button at bounding box center [287, 99] width 12 height 11
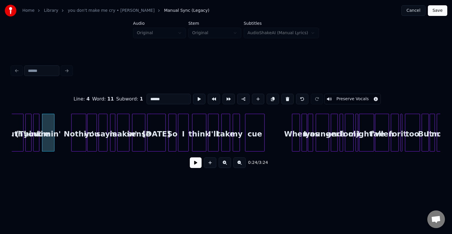
click at [281, 97] on button at bounding box center [287, 99] width 12 height 11
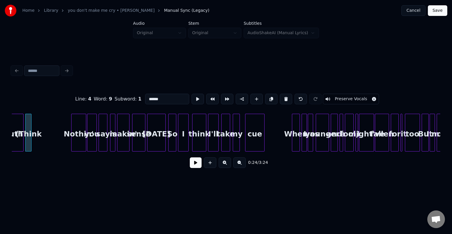
click at [281, 97] on button at bounding box center [286, 99] width 12 height 11
type input "*****"
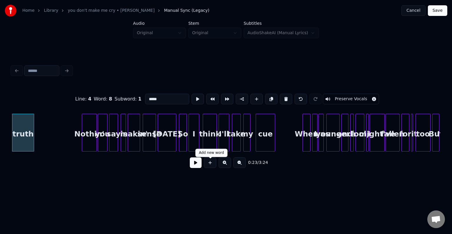
click at [199, 164] on button at bounding box center [196, 162] width 12 height 11
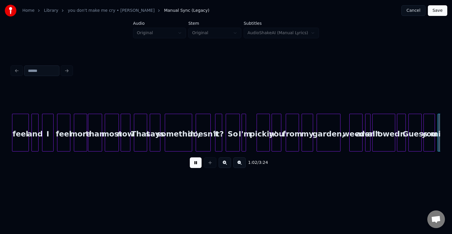
scroll to position [0, 2761]
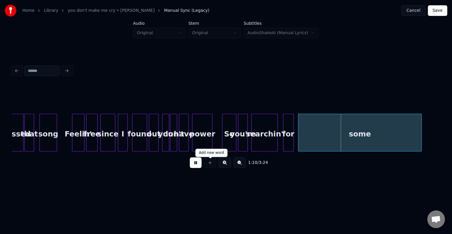
click at [200, 164] on button at bounding box center [196, 162] width 12 height 11
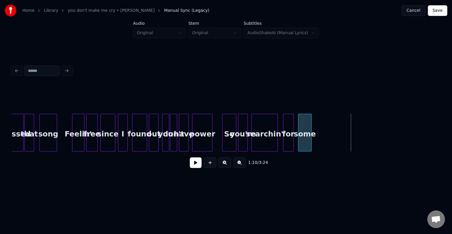
click at [310, 137] on div at bounding box center [311, 132] width 2 height 37
click at [198, 167] on button at bounding box center [196, 162] width 12 height 11
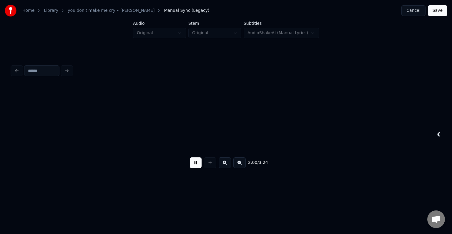
scroll to position [0, 5334]
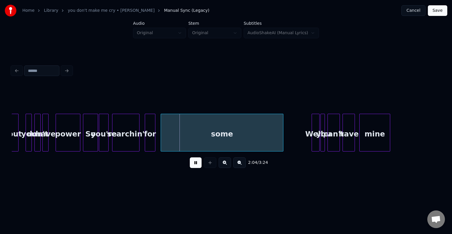
click at [192, 164] on button at bounding box center [196, 162] width 12 height 11
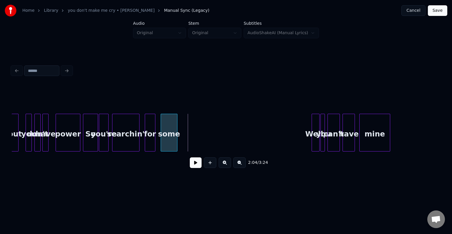
click at [176, 131] on div at bounding box center [176, 132] width 2 height 37
click at [198, 164] on button at bounding box center [196, 162] width 12 height 11
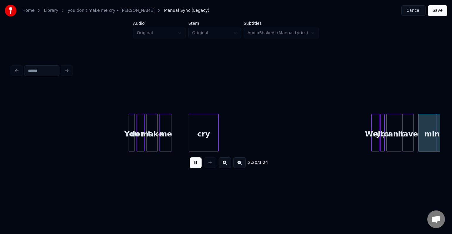
scroll to position [0, 6192]
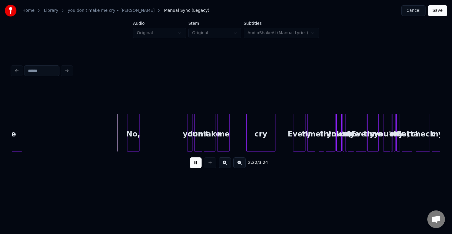
click at [138, 144] on div at bounding box center [138, 132] width 2 height 37
click at [195, 163] on button at bounding box center [196, 162] width 12 height 11
click at [345, 141] on div at bounding box center [346, 132] width 2 height 37
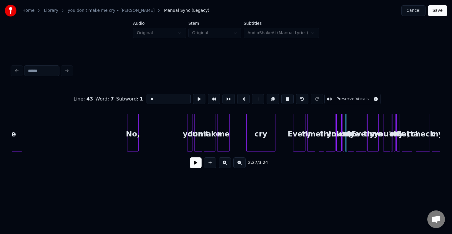
click at [341, 142] on div "you're" at bounding box center [340, 134] width 6 height 40
click at [344, 142] on div at bounding box center [343, 132] width 2 height 37
type input "**"
click at [191, 168] on button at bounding box center [196, 162] width 12 height 11
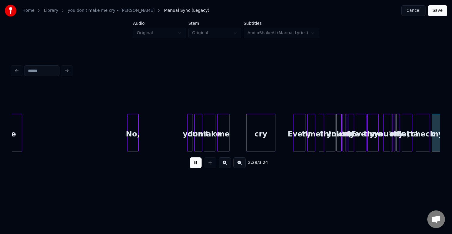
scroll to position [0, 6621]
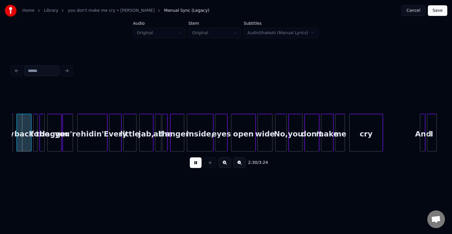
click at [191, 168] on button at bounding box center [196, 162] width 12 height 11
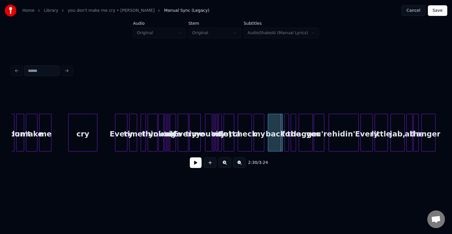
scroll to position [0, 6350]
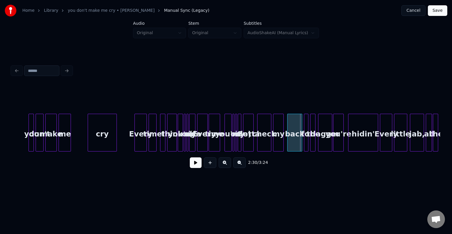
click at [195, 165] on button at bounding box center [196, 162] width 12 height 11
click at [238, 141] on div at bounding box center [239, 132] width 2 height 37
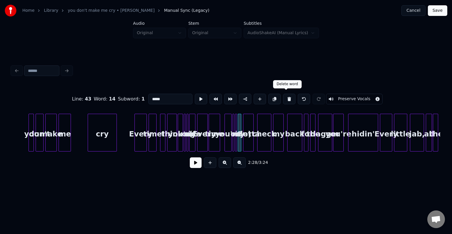
click at [283, 97] on button at bounding box center [289, 99] width 12 height 11
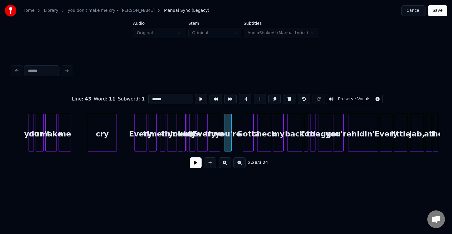
click at [283, 97] on button at bounding box center [289, 99] width 12 height 11
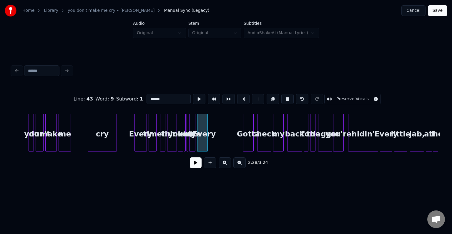
click at [283, 97] on button at bounding box center [287, 99] width 12 height 11
type input "****"
click at [198, 142] on div at bounding box center [198, 132] width 2 height 37
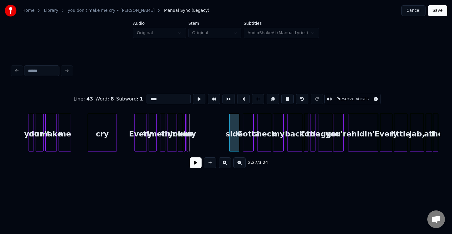
click at [234, 142] on div "side" at bounding box center [234, 134] width 9 height 40
click at [197, 144] on div at bounding box center [197, 132] width 2 height 37
click at [220, 142] on div "my" at bounding box center [221, 134] width 11 height 40
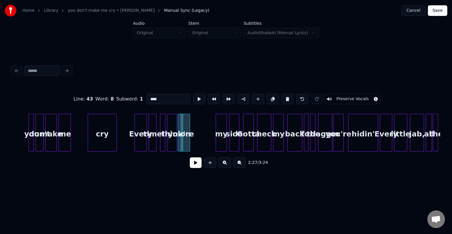
click at [189, 144] on div at bounding box center [189, 132] width 2 height 37
click at [209, 142] on div "on" at bounding box center [208, 134] width 9 height 40
click at [191, 144] on div at bounding box center [192, 132] width 2 height 37
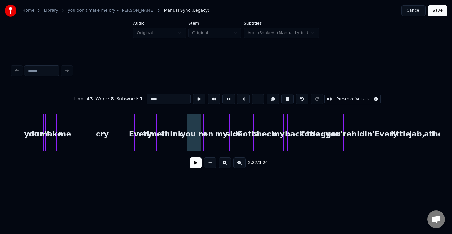
click at [196, 144] on div "you're" at bounding box center [194, 134] width 14 height 40
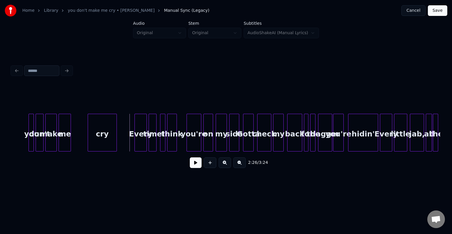
click at [197, 168] on button at bounding box center [196, 162] width 12 height 11
click at [178, 143] on div at bounding box center [179, 132] width 2 height 37
click at [181, 143] on div at bounding box center [182, 132] width 2 height 37
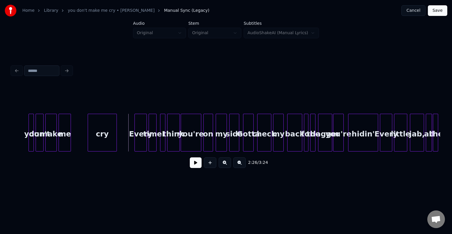
click at [199, 161] on button at bounding box center [196, 162] width 12 height 11
click at [187, 133] on div "you're" at bounding box center [191, 134] width 20 height 40
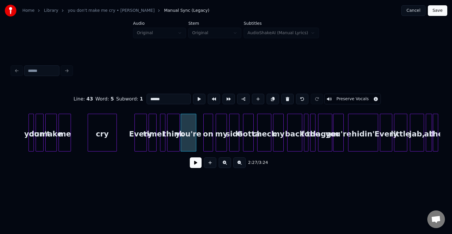
click at [195, 143] on div at bounding box center [195, 132] width 2 height 37
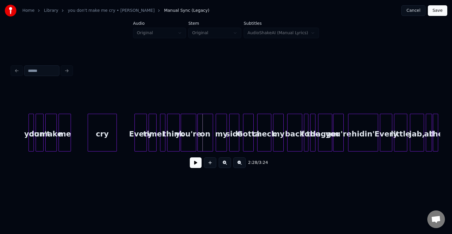
click at [198, 142] on div at bounding box center [199, 132] width 2 height 37
click at [196, 164] on button at bounding box center [196, 162] width 12 height 11
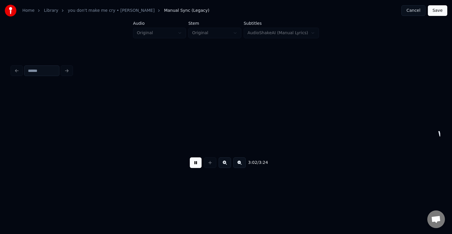
scroll to position [0, 8065]
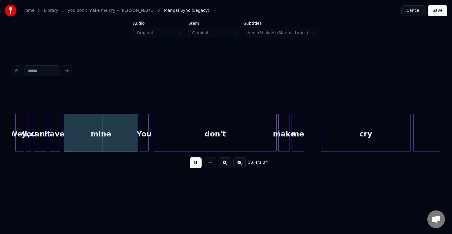
click at [195, 164] on button at bounding box center [196, 162] width 12 height 11
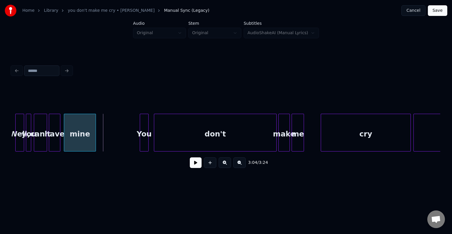
click at [94, 139] on div at bounding box center [95, 132] width 2 height 37
click at [192, 164] on button at bounding box center [196, 162] width 12 height 11
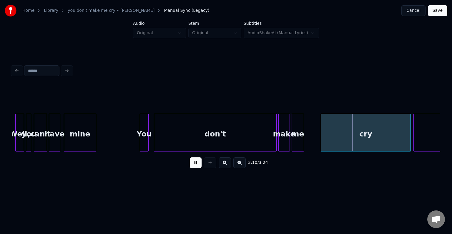
click at [192, 164] on button at bounding box center [196, 162] width 12 height 11
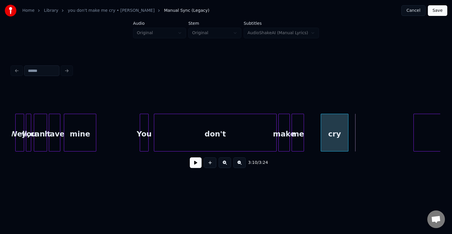
click at [347, 135] on div at bounding box center [347, 132] width 2 height 37
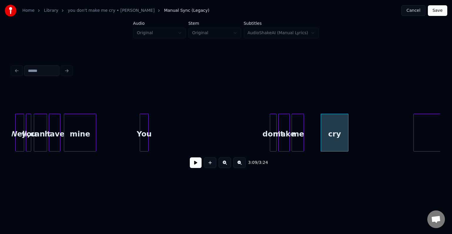
click at [270, 141] on div at bounding box center [271, 132] width 2 height 37
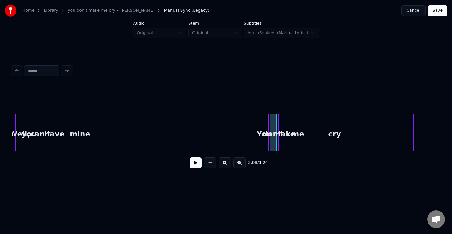
click at [262, 148] on div "You" at bounding box center [264, 134] width 8 height 40
click at [192, 167] on button at bounding box center [196, 162] width 12 height 11
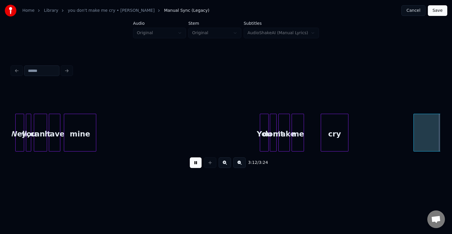
scroll to position [0, 8494]
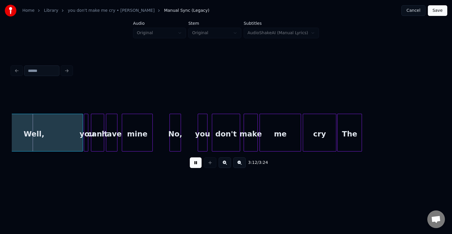
click at [192, 167] on button at bounding box center [196, 162] width 12 height 11
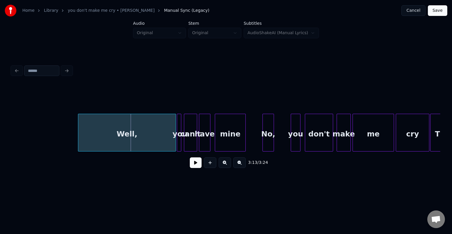
scroll to position [0, 8400]
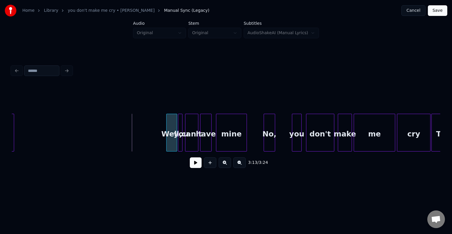
click at [167, 139] on div at bounding box center [168, 132] width 2 height 37
click at [195, 166] on button at bounding box center [196, 162] width 12 height 11
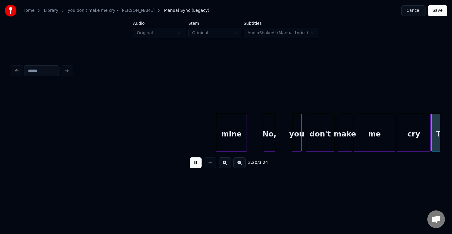
scroll to position [0, 8610]
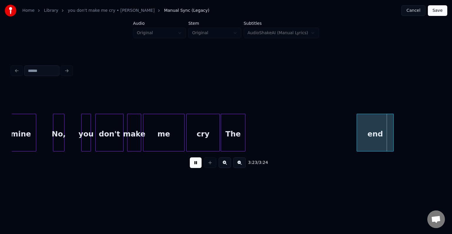
click at [195, 166] on button at bounding box center [196, 162] width 12 height 11
click at [359, 127] on div "end" at bounding box center [375, 134] width 36 height 40
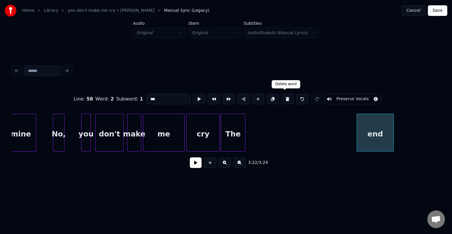
click at [282, 98] on button at bounding box center [287, 99] width 12 height 11
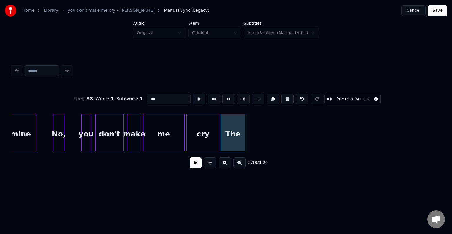
click at [282, 98] on button at bounding box center [287, 99] width 12 height 11
type input "***"
click at [238, 139] on div "cry" at bounding box center [234, 134] width 33 height 40
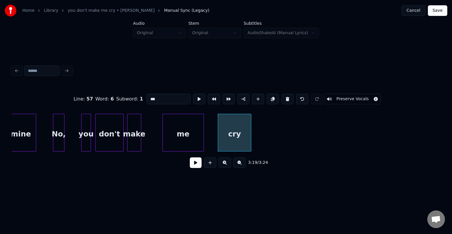
click at [182, 142] on div "me" at bounding box center [183, 134] width 41 height 40
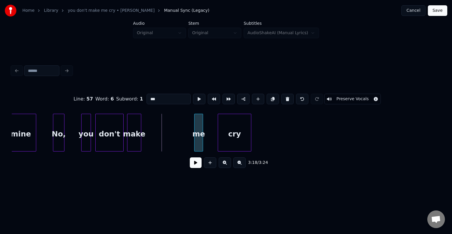
click at [195, 138] on div at bounding box center [196, 132] width 2 height 37
click at [185, 141] on div "make" at bounding box center [185, 134] width 14 height 40
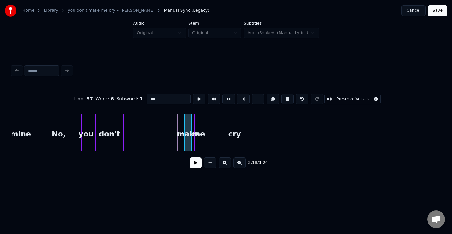
click at [185, 144] on div at bounding box center [186, 132] width 2 height 37
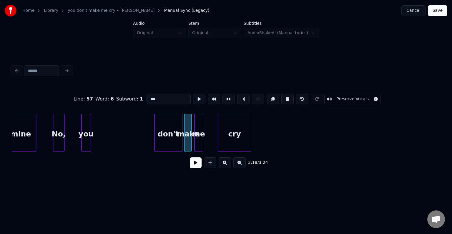
click at [167, 141] on div "don't" at bounding box center [168, 134] width 28 height 40
click at [172, 143] on div at bounding box center [173, 132] width 2 height 37
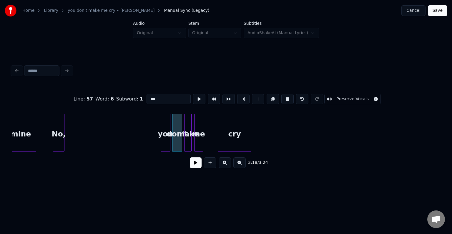
click at [167, 147] on div "you" at bounding box center [165, 134] width 9 height 40
click at [194, 168] on button at bounding box center [196, 162] width 12 height 11
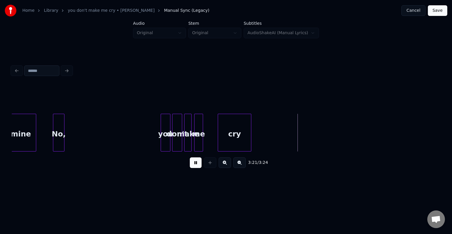
click at [194, 168] on button at bounding box center [196, 162] width 12 height 11
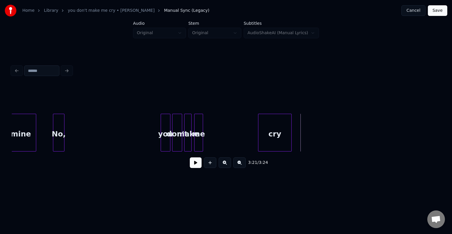
click at [276, 138] on div "cry" at bounding box center [274, 134] width 33 height 40
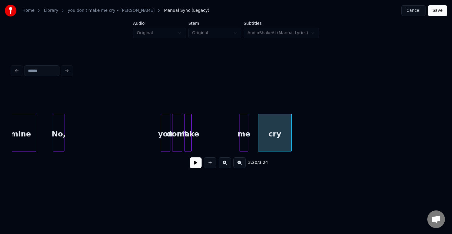
click at [243, 138] on div "me" at bounding box center [244, 134] width 8 height 40
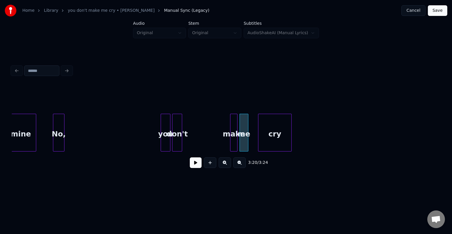
click at [233, 140] on div "make" at bounding box center [233, 134] width 7 height 40
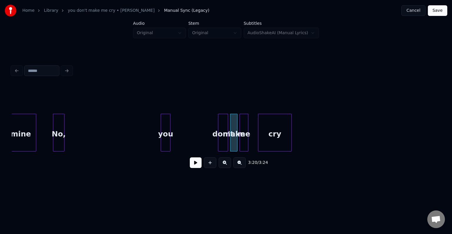
click at [224, 140] on div "don't" at bounding box center [222, 134] width 9 height 40
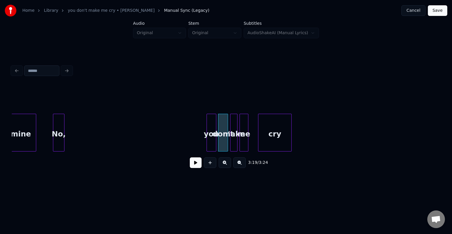
click at [212, 140] on div "you" at bounding box center [211, 134] width 9 height 40
click at [192, 167] on button at bounding box center [196, 162] width 12 height 11
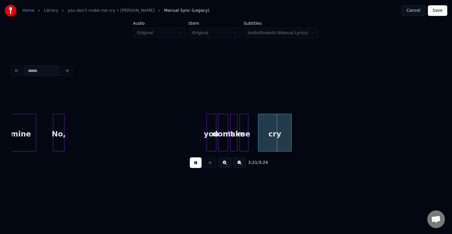
click at [192, 162] on button at bounding box center [196, 162] width 12 height 11
click at [224, 141] on div at bounding box center [224, 132] width 2 height 37
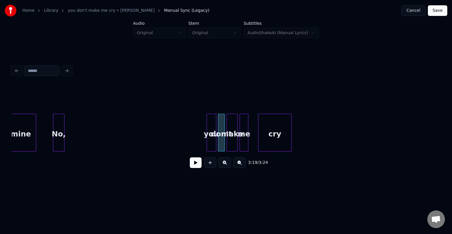
click at [227, 142] on div at bounding box center [228, 132] width 2 height 37
click at [194, 165] on button at bounding box center [196, 162] width 12 height 11
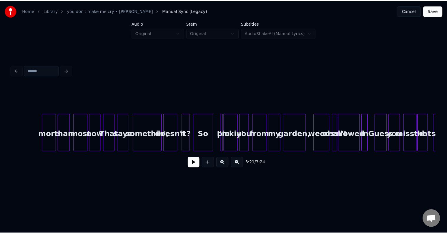
scroll to position [0, 4834]
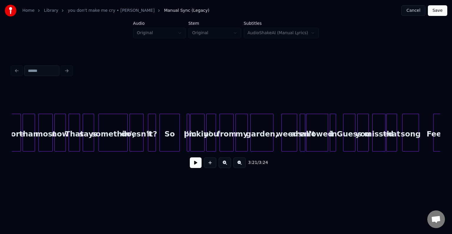
click at [163, 144] on div "So" at bounding box center [170, 134] width 20 height 40
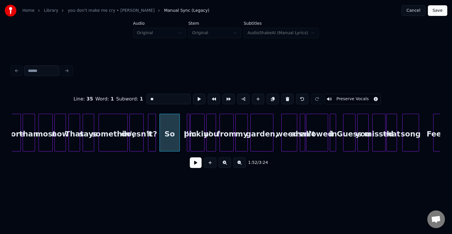
click at [193, 166] on button at bounding box center [196, 162] width 12 height 11
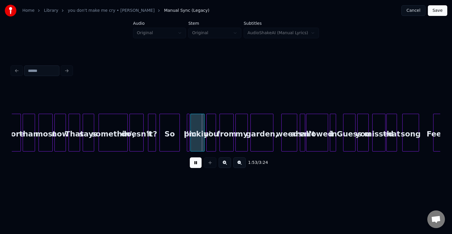
click at [193, 166] on button at bounding box center [196, 162] width 12 height 11
click at [171, 142] on div at bounding box center [172, 132] width 2 height 37
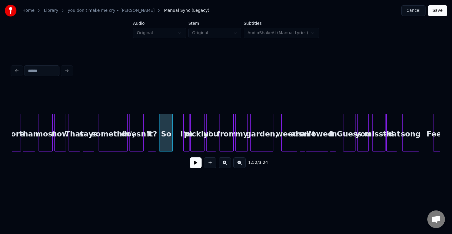
click at [184, 144] on div at bounding box center [185, 132] width 2 height 37
click at [177, 145] on div "I'm" at bounding box center [177, 134] width 6 height 40
click at [170, 145] on div "So" at bounding box center [166, 134] width 13 height 40
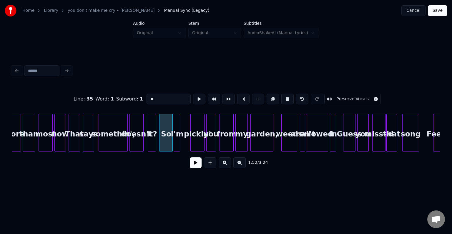
click at [194, 165] on button at bounding box center [196, 162] width 12 height 11
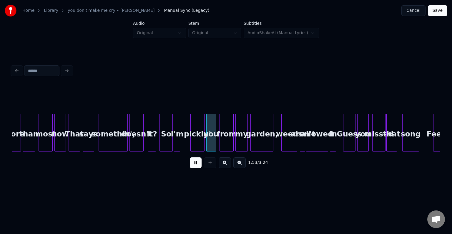
click at [194, 165] on button at bounding box center [196, 162] width 12 height 11
click at [436, 12] on button "Save" at bounding box center [437, 10] width 19 height 11
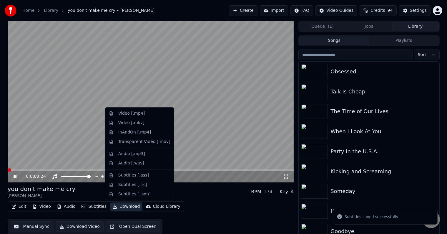
click at [120, 206] on button "Download" at bounding box center [126, 206] width 32 height 8
click at [121, 114] on div "Video [.mp4]" at bounding box center [131, 113] width 26 height 6
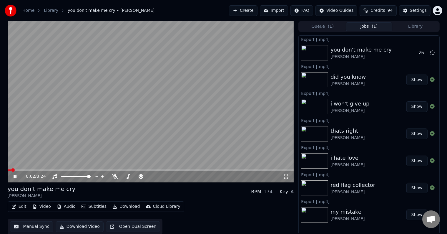
click at [14, 176] on icon at bounding box center [15, 177] width 3 height 4
click at [417, 26] on button "Library" at bounding box center [415, 26] width 46 height 9
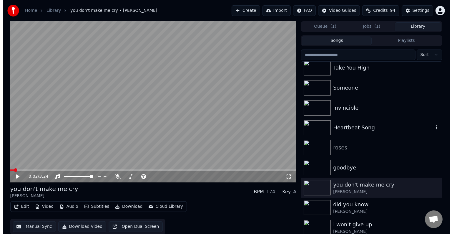
scroll to position [4786, 0]
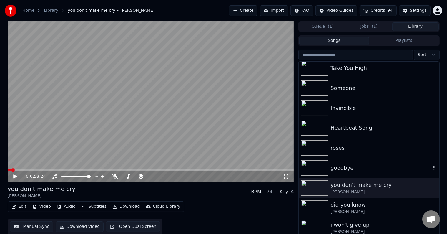
click at [370, 168] on div "goodbye" at bounding box center [380, 168] width 100 height 8
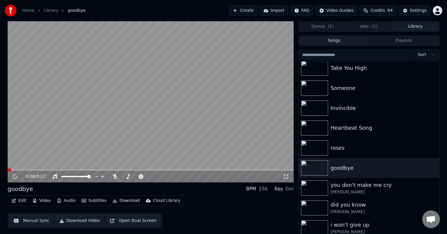
click at [16, 197] on button "Edit" at bounding box center [19, 200] width 20 height 8
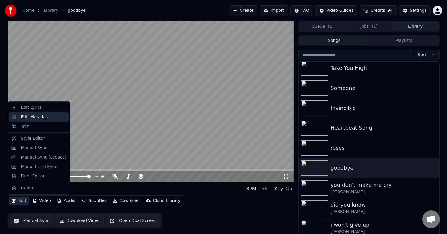
click at [22, 117] on div "Edit Metadata" at bounding box center [35, 117] width 29 height 6
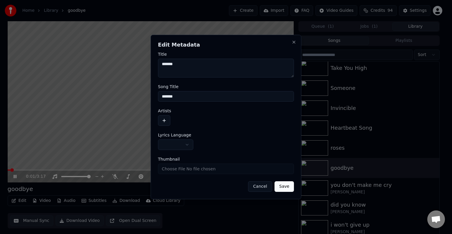
click at [172, 144] on button "button" at bounding box center [175, 144] width 35 height 11
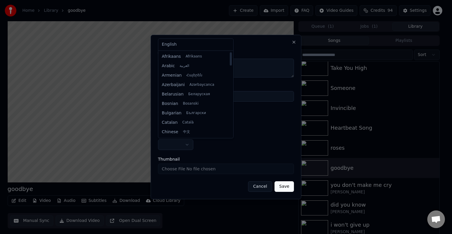
select select "**"
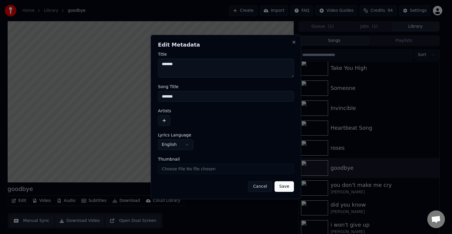
click at [168, 118] on button "button" at bounding box center [164, 120] width 12 height 11
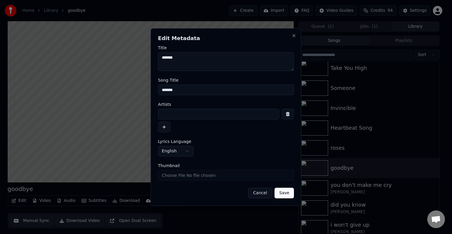
click at [185, 113] on input at bounding box center [218, 114] width 121 height 11
type input "**********"
click at [275, 187] on button "Save" at bounding box center [284, 192] width 19 height 11
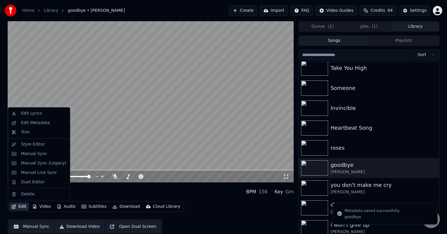
click at [16, 206] on button "Edit" at bounding box center [19, 206] width 20 height 8
click at [41, 161] on div "Manual Sync (Legacy)" at bounding box center [43, 163] width 45 height 6
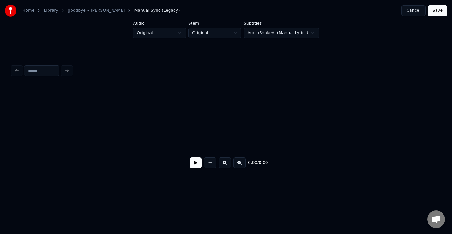
scroll to position [0, 577]
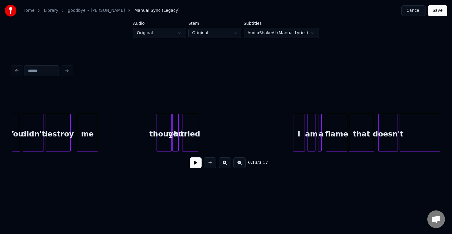
click at [190, 165] on button at bounding box center [196, 162] width 12 height 11
click at [198, 139] on div at bounding box center [197, 132] width 2 height 37
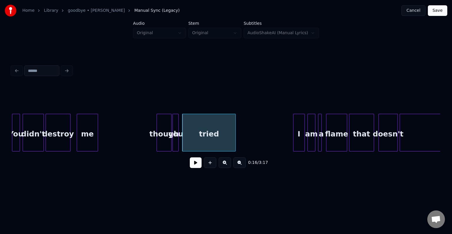
click at [235, 141] on div at bounding box center [235, 132] width 2 height 37
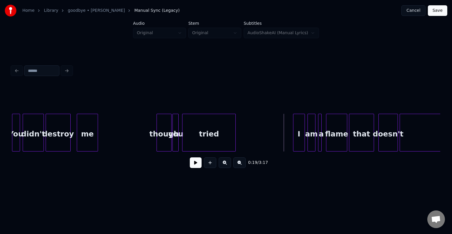
click at [197, 162] on button at bounding box center [196, 162] width 12 height 11
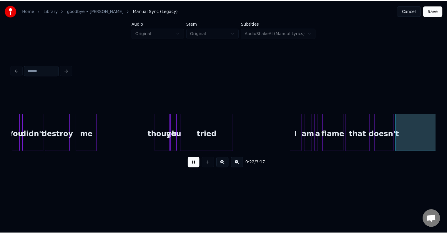
scroll to position [0, 1006]
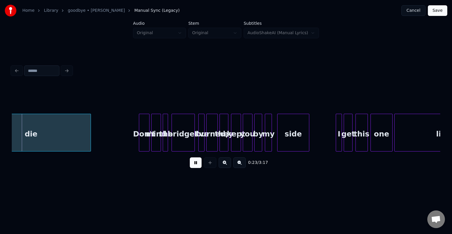
click at [270, 134] on div at bounding box center [271, 132] width 2 height 37
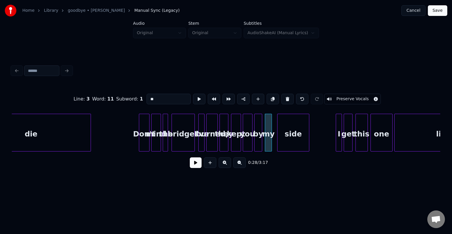
click at [411, 13] on button "Cancel" at bounding box center [413, 10] width 24 height 11
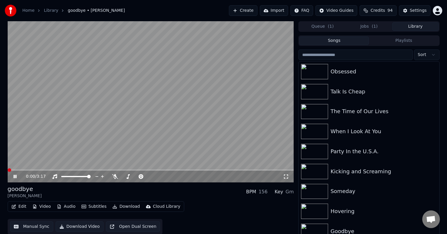
click at [15, 176] on icon at bounding box center [19, 176] width 14 height 5
